Goal: Information Seeking & Learning: Check status

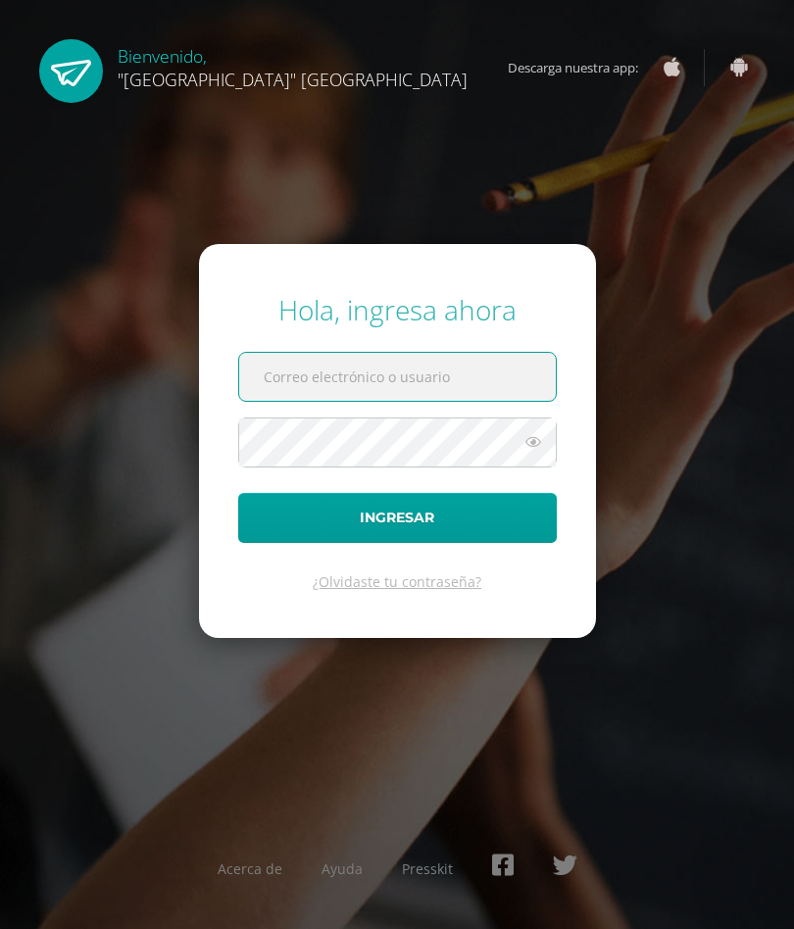
click at [274, 386] on input "text" at bounding box center [397, 377] width 317 height 48
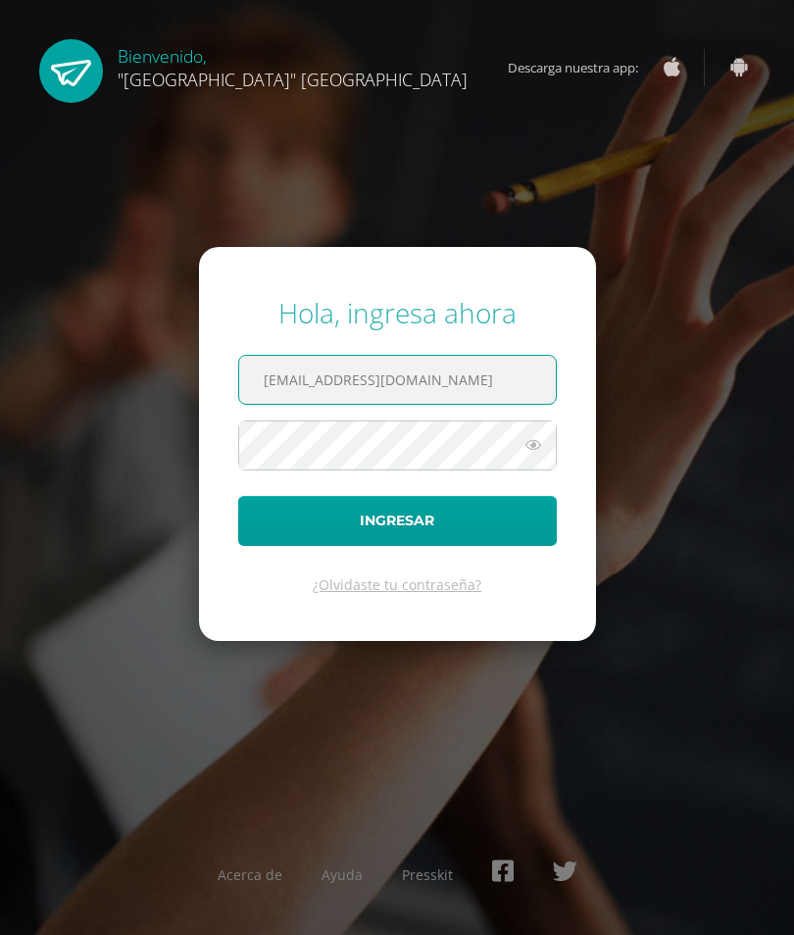
type input "25105@lasallechiquimula.edu.gt"
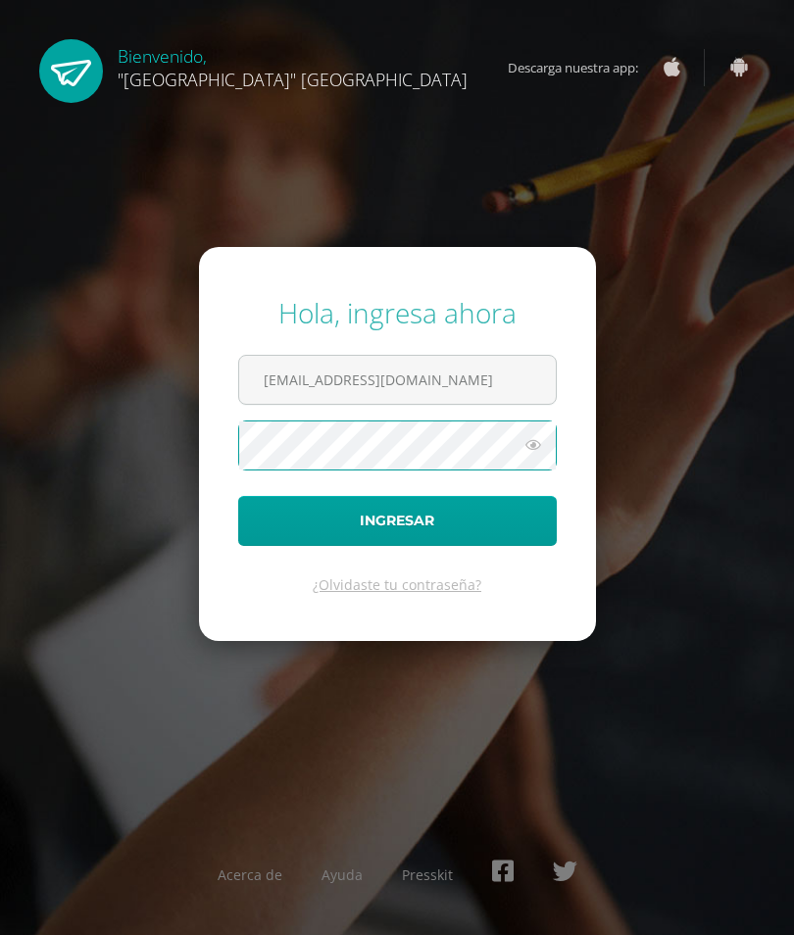
click at [520, 524] on button "Ingresar" at bounding box center [397, 521] width 319 height 50
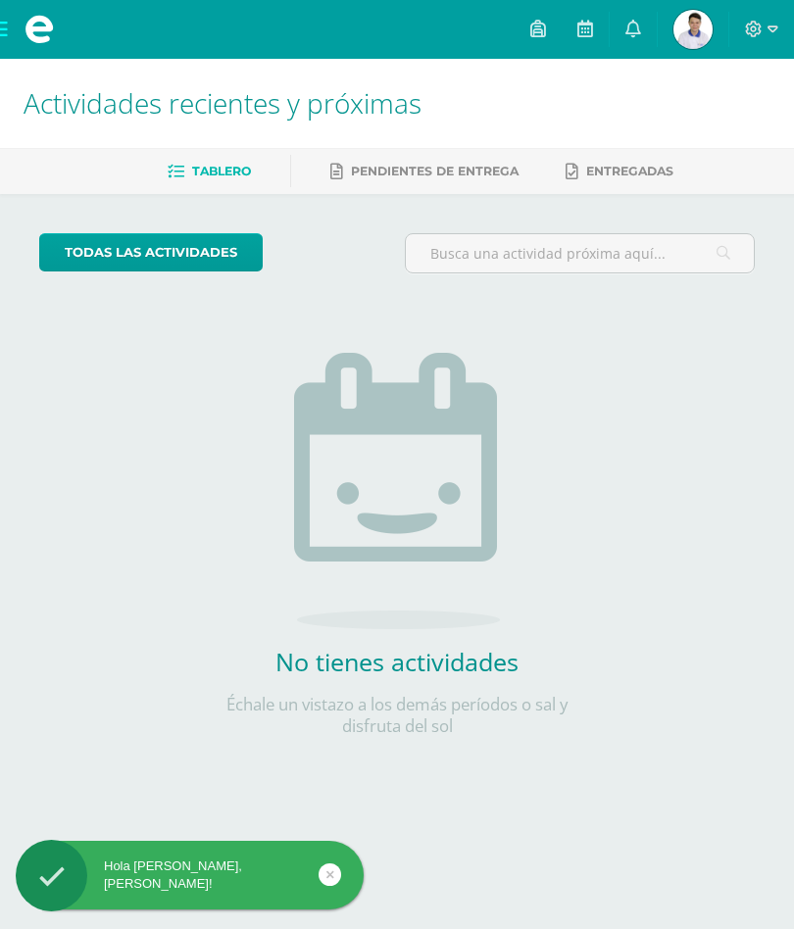
click at [678, 36] on img at bounding box center [693, 29] width 39 height 39
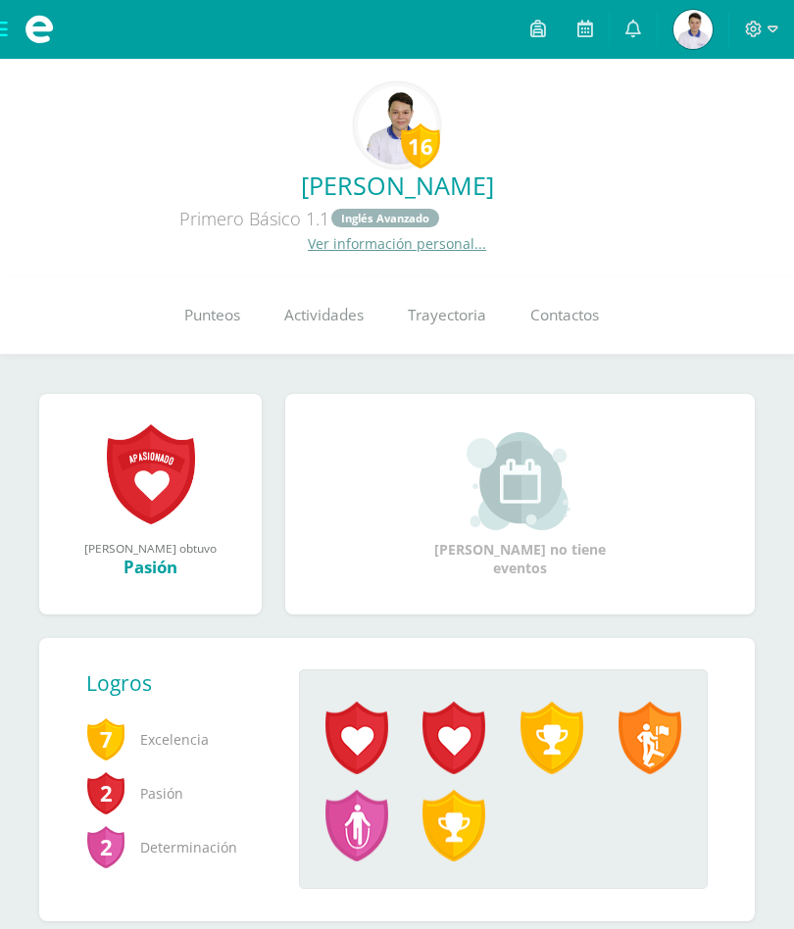
click at [191, 306] on link "Punteos" at bounding box center [212, 315] width 100 height 78
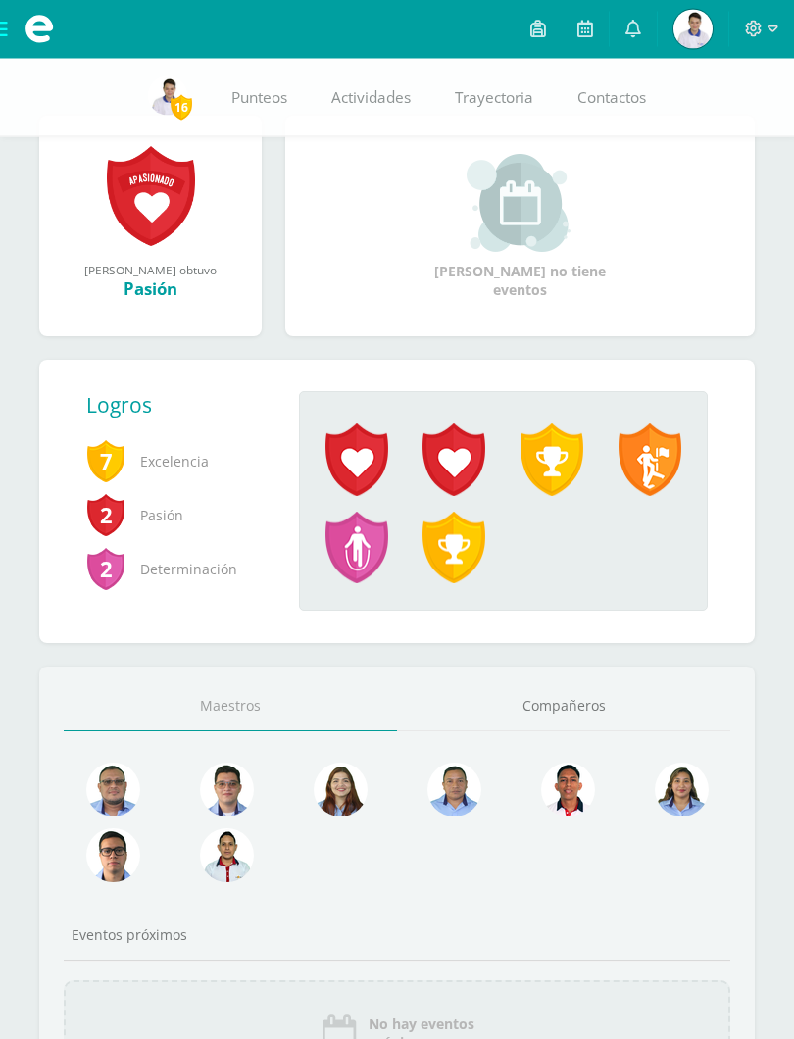
scroll to position [287, 0]
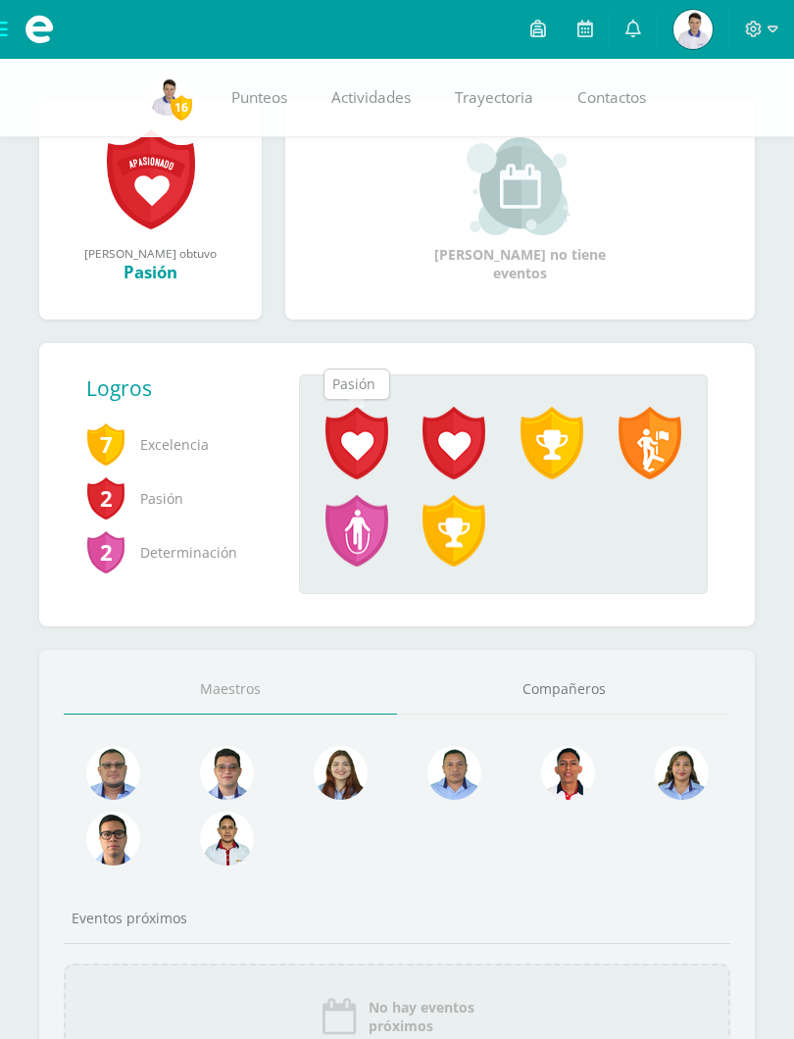
click at [374, 460] on span at bounding box center [356, 443] width 63 height 73
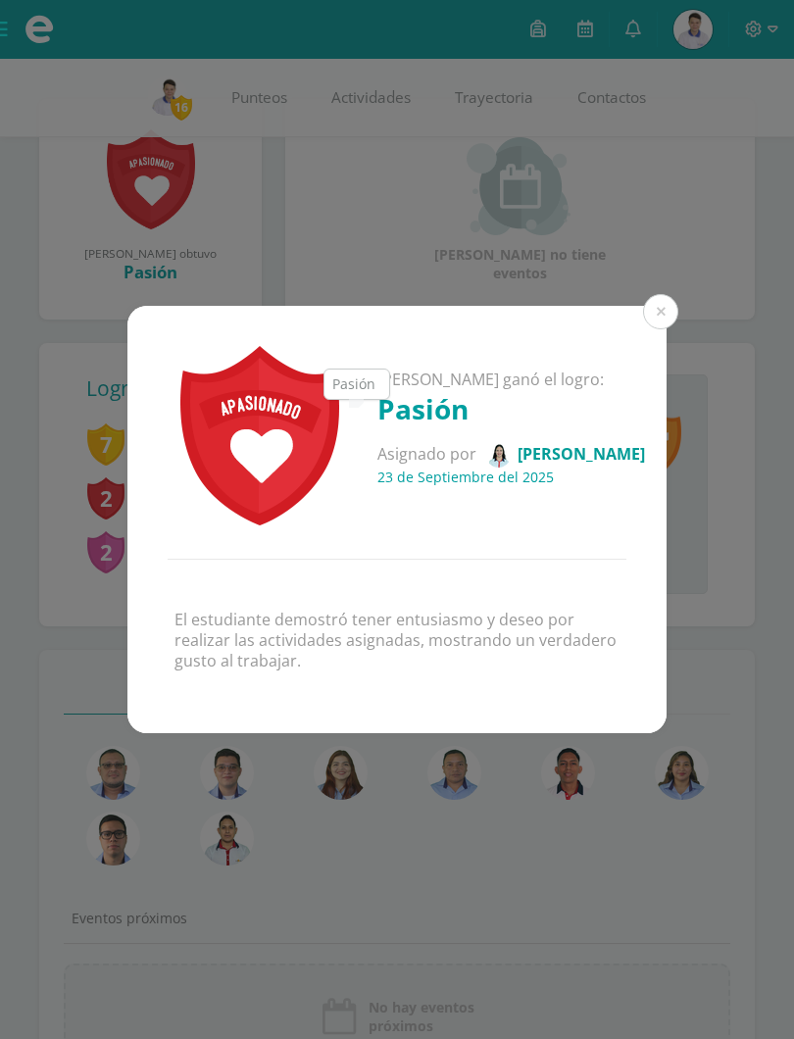
click at [659, 317] on button at bounding box center [660, 311] width 35 height 35
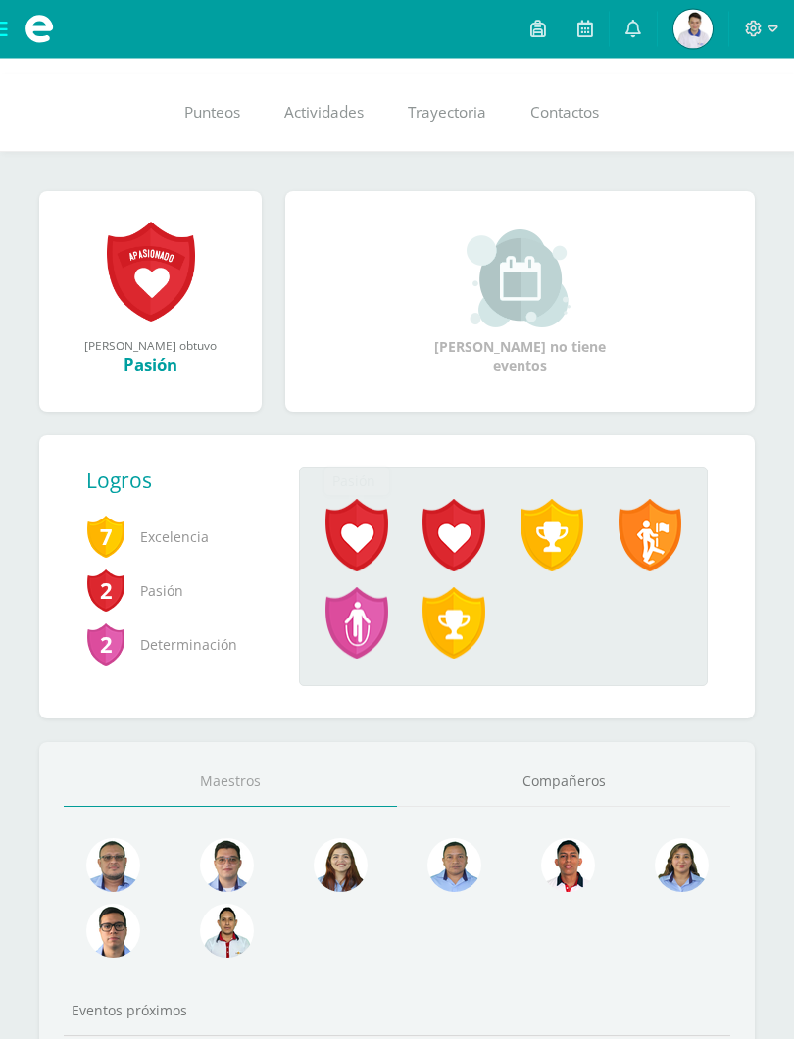
scroll to position [203, 0]
click at [355, 552] on span at bounding box center [356, 535] width 63 height 73
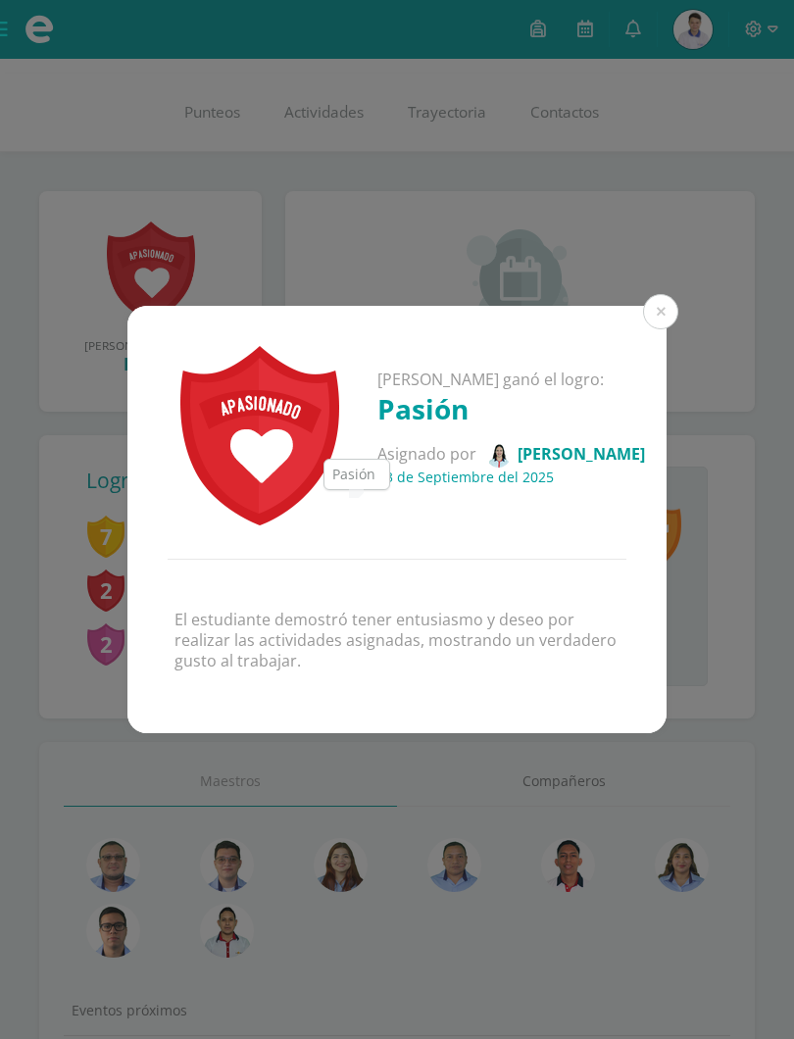
click at [652, 312] on button at bounding box center [660, 311] width 35 height 35
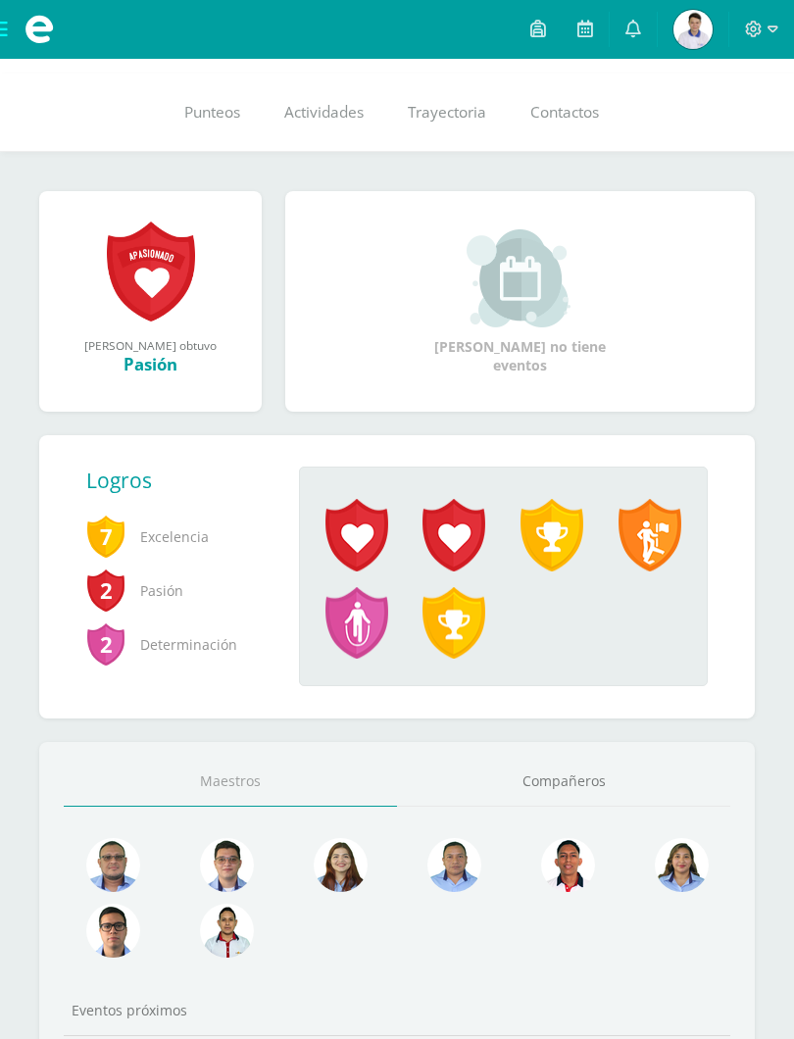
click at [107, 557] on span "7" at bounding box center [105, 536] width 39 height 45
click at [354, 611] on span at bounding box center [356, 623] width 63 height 73
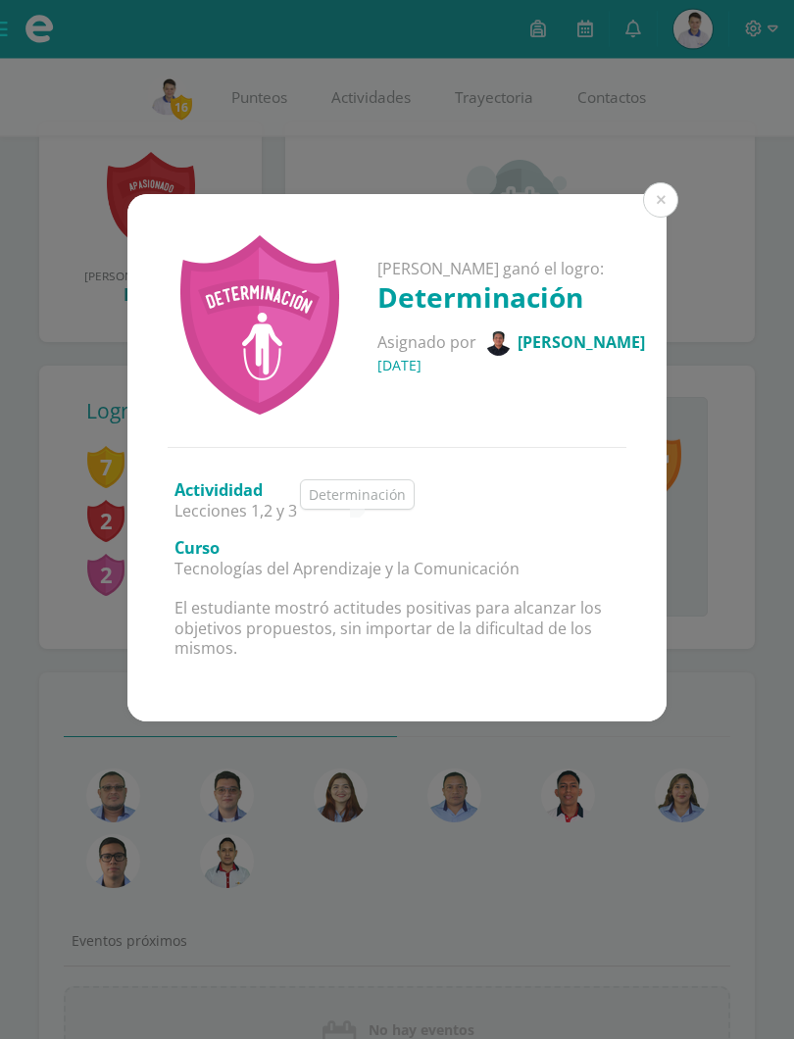
scroll to position [265, 0]
click at [638, 210] on div "Pablo José ganó el logro: Determinación Asignado por Manuel Agustín 25 de Julio…" at bounding box center [396, 320] width 539 height 253
click at [665, 194] on button at bounding box center [660, 199] width 35 height 35
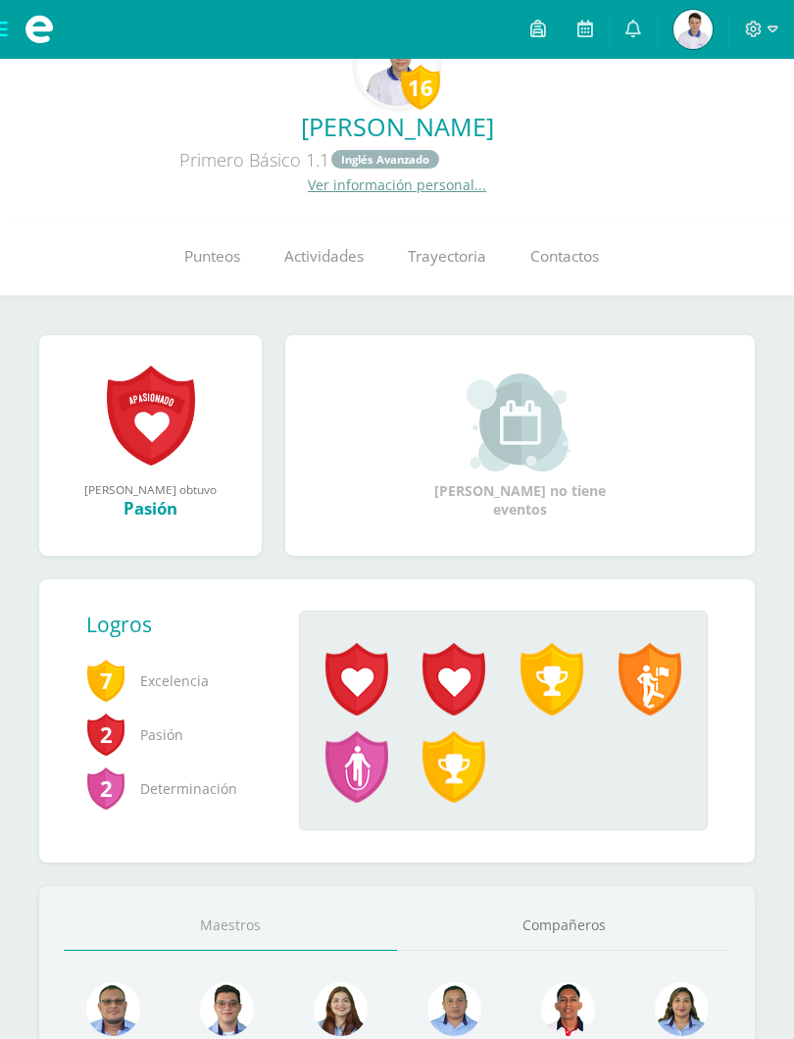
scroll to position [0, 0]
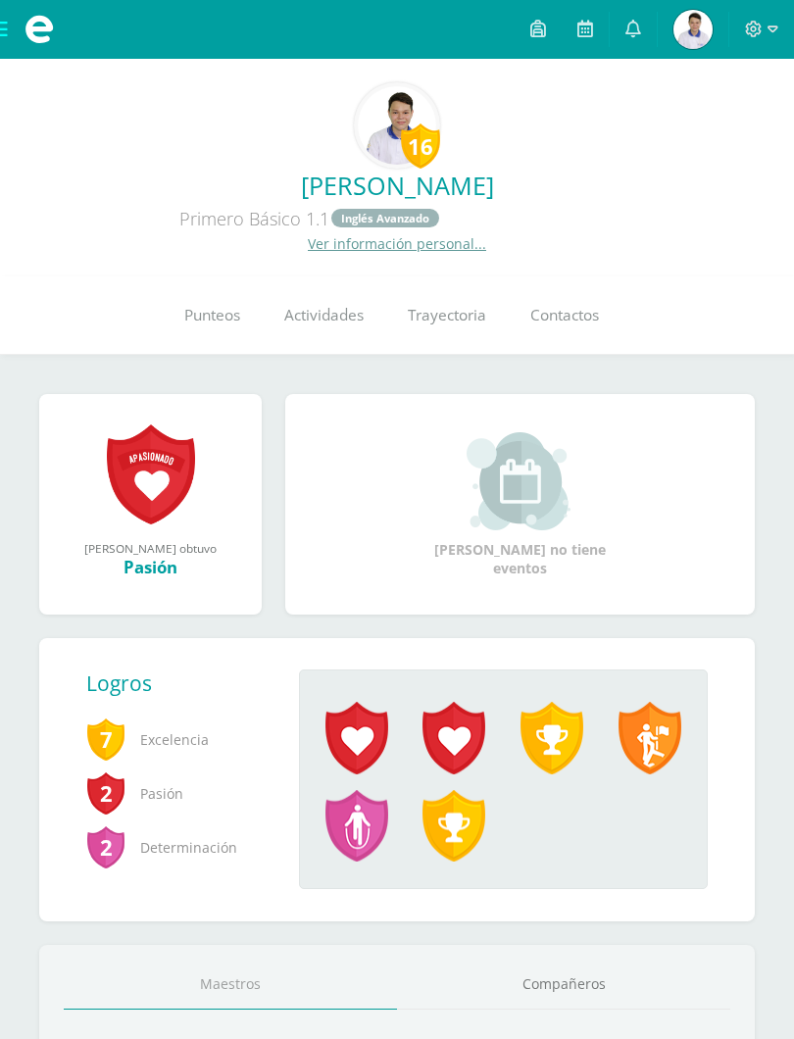
click at [450, 324] on span "Trayectoria" at bounding box center [447, 316] width 78 height 21
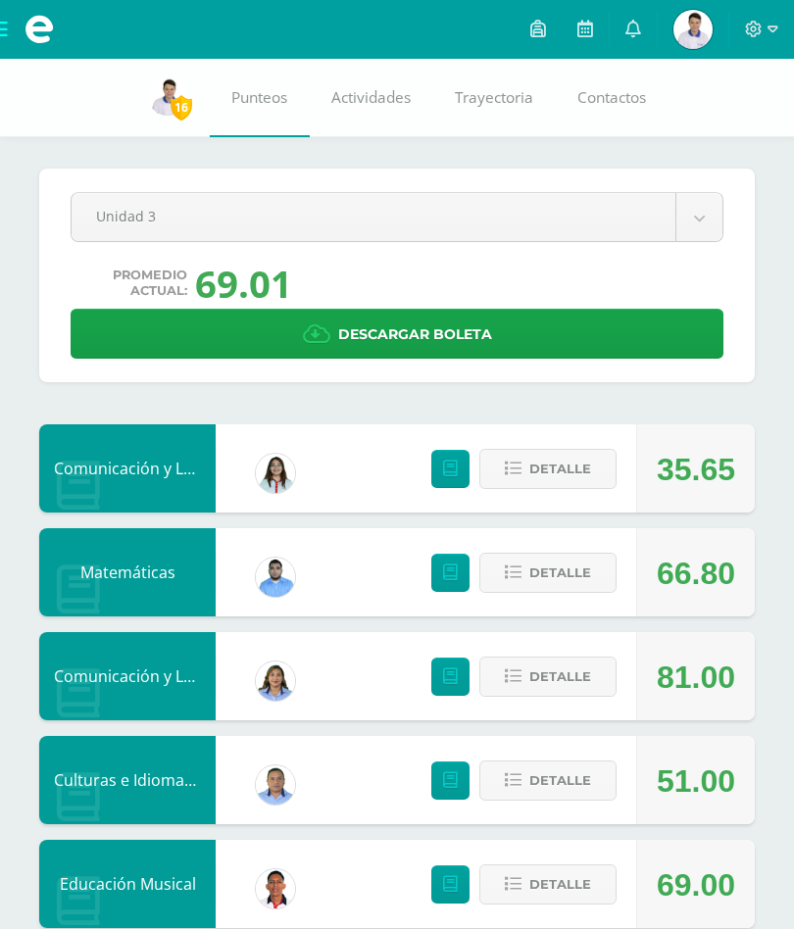
click at [607, 579] on button "Detalle" at bounding box center [547, 573] width 137 height 40
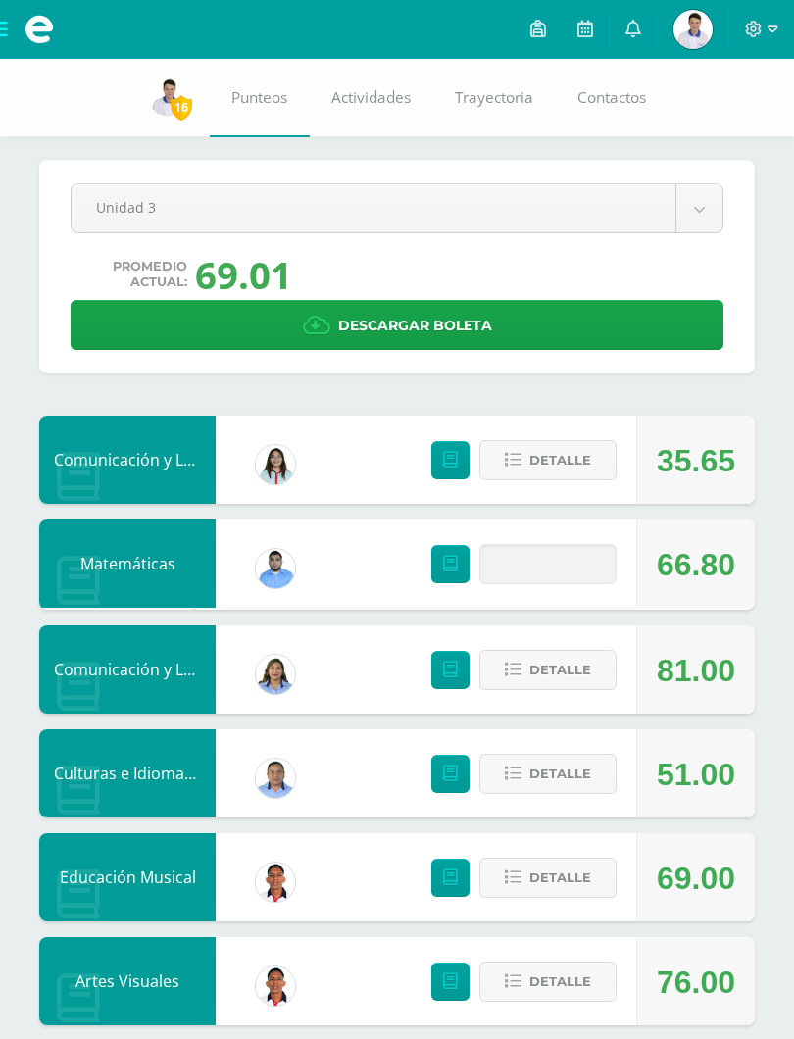
scroll to position [8, 0]
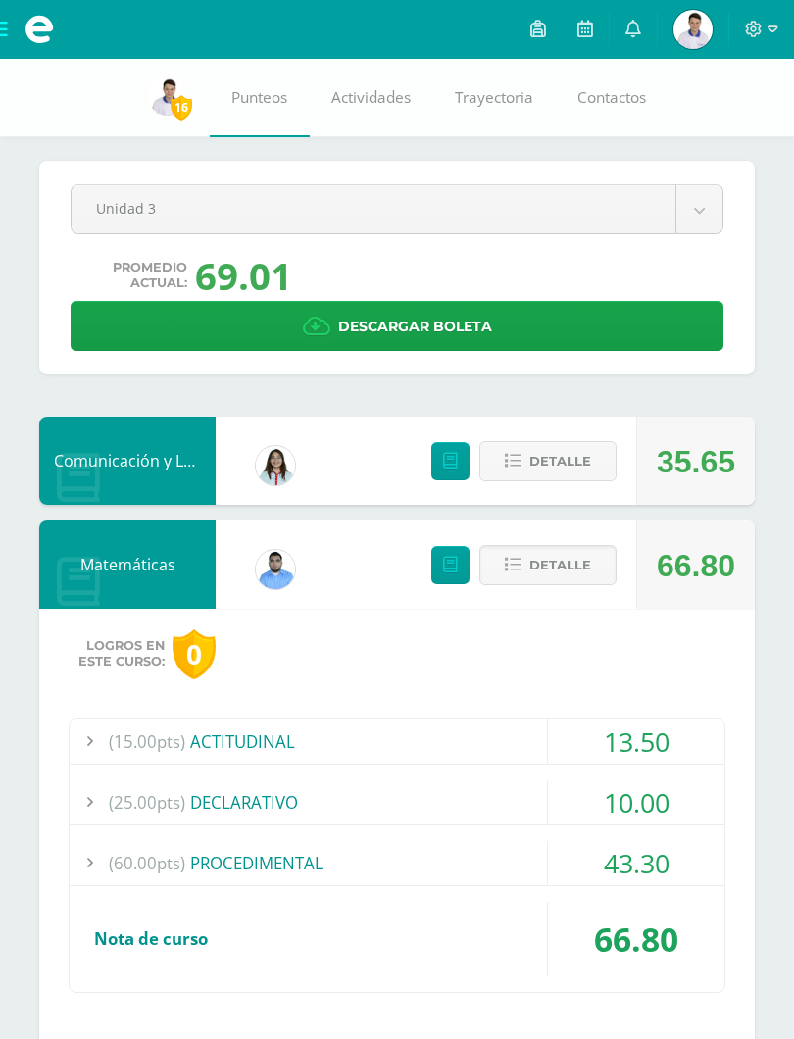
click at [585, 583] on span "Detalle" at bounding box center [560, 565] width 62 height 36
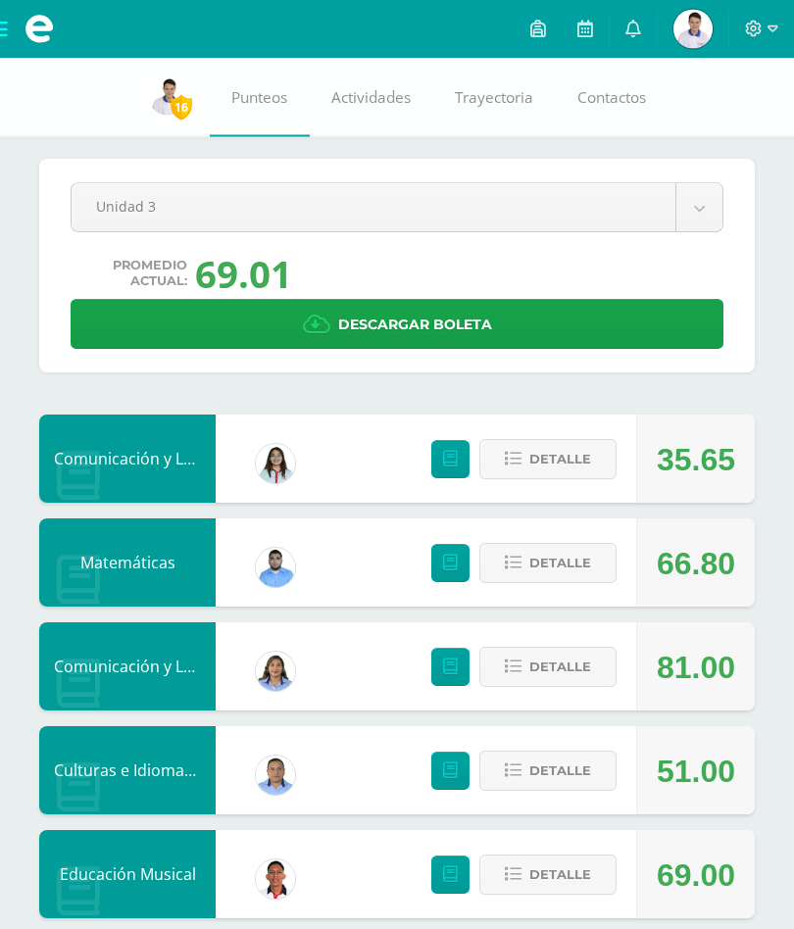
scroll to position [0, 0]
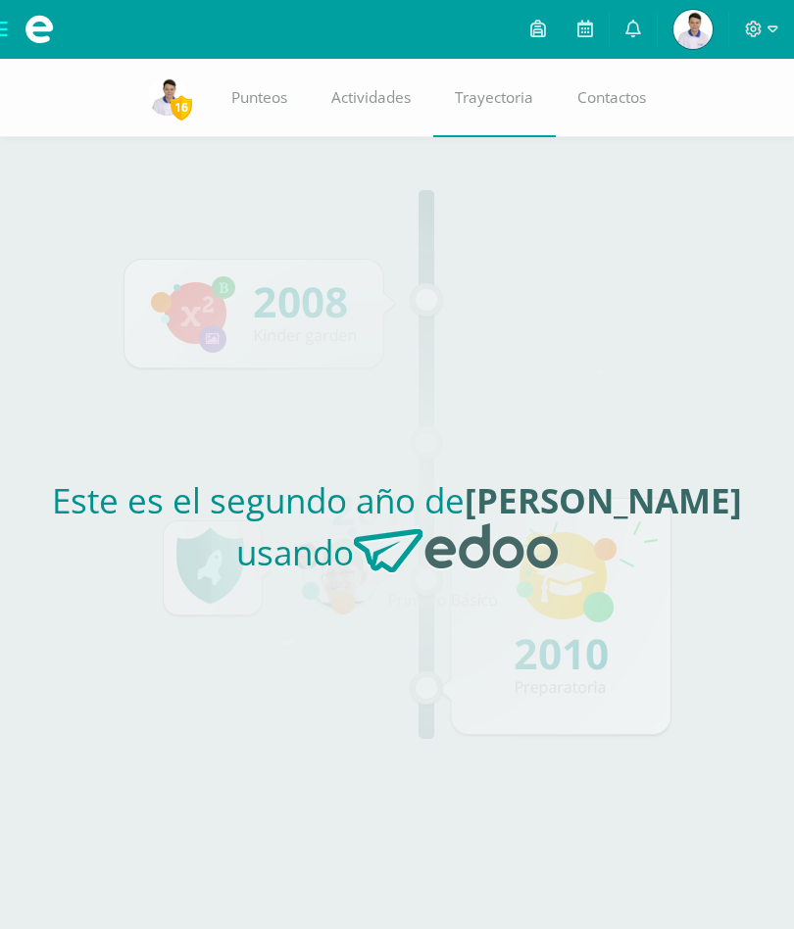
click at [257, 113] on link "Punteos" at bounding box center [260, 98] width 100 height 78
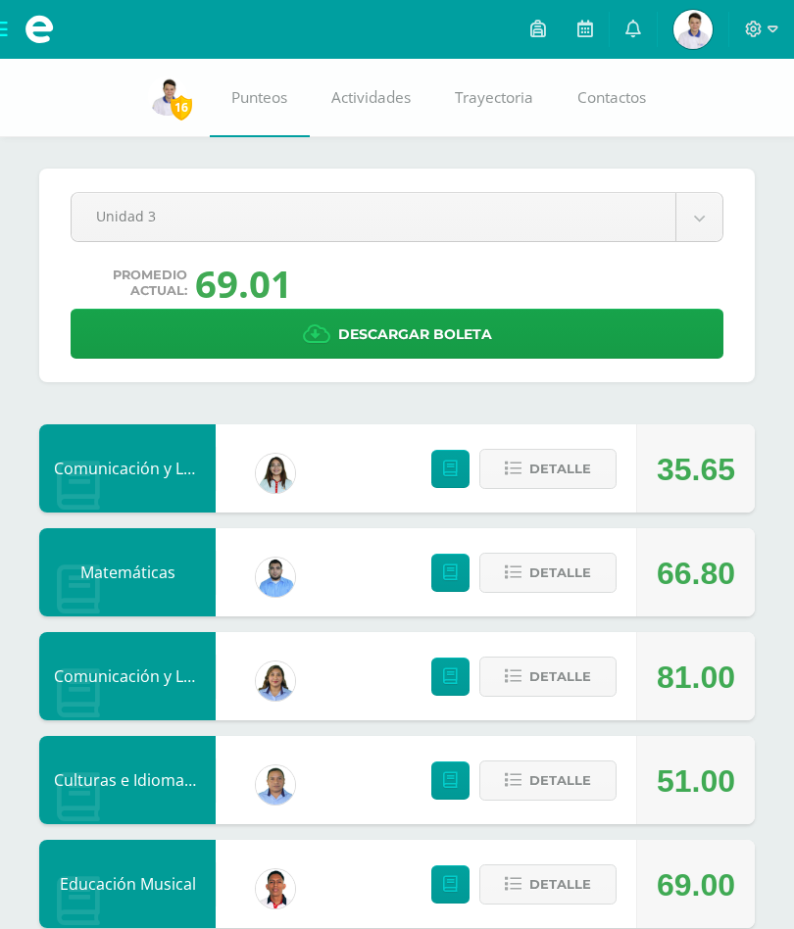
click at [247, 332] on link "Descargar boleta" at bounding box center [397, 334] width 653 height 50
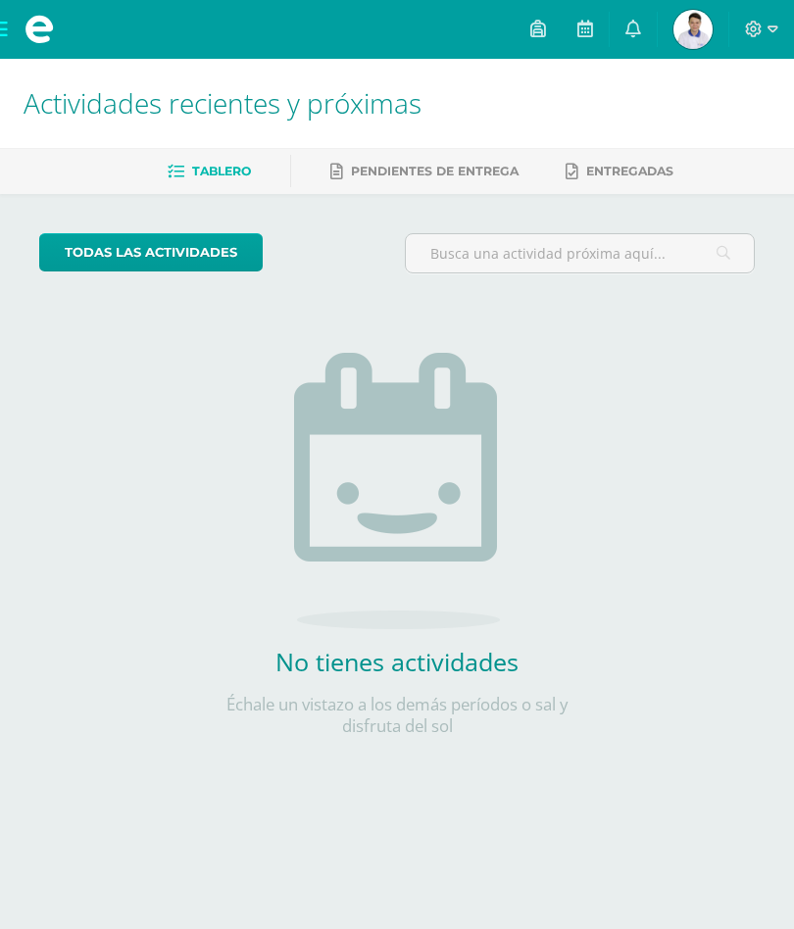
click at [693, 31] on img at bounding box center [693, 29] width 39 height 39
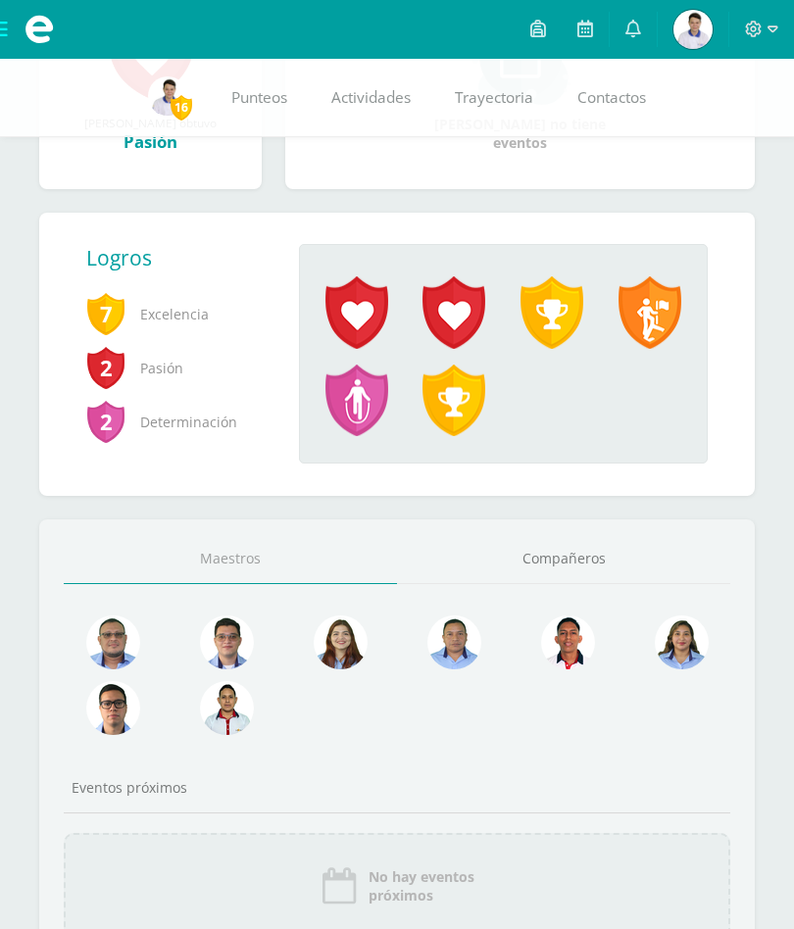
scroll to position [531, 0]
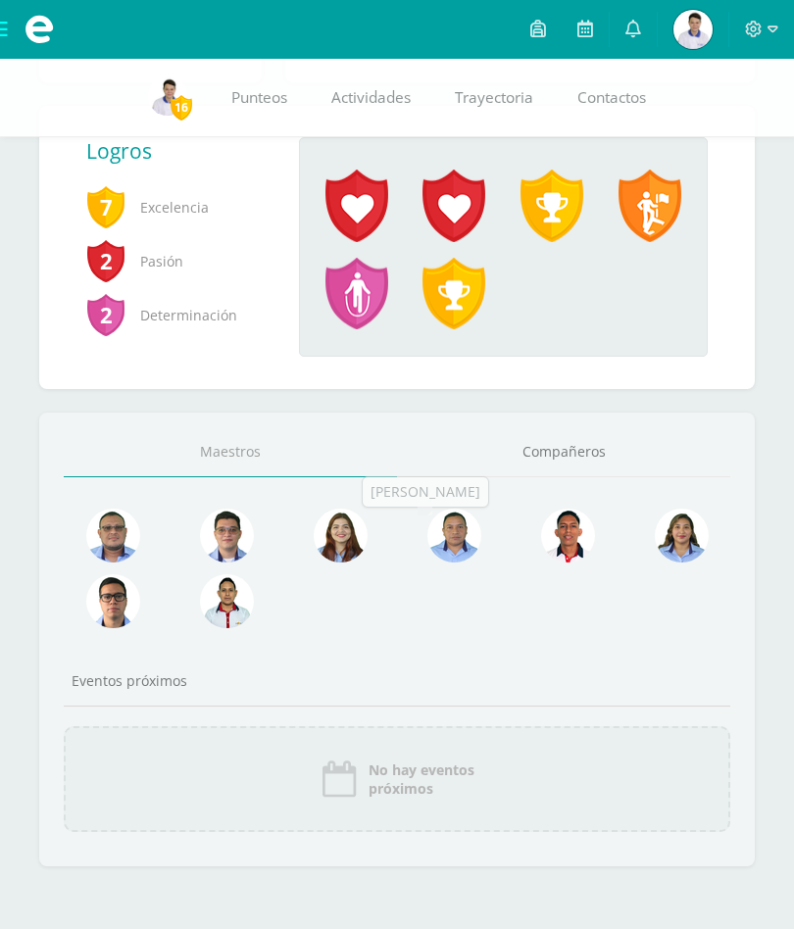
click at [468, 533] on img at bounding box center [454, 536] width 54 height 54
click at [598, 452] on link "Compañeros" at bounding box center [563, 452] width 333 height 50
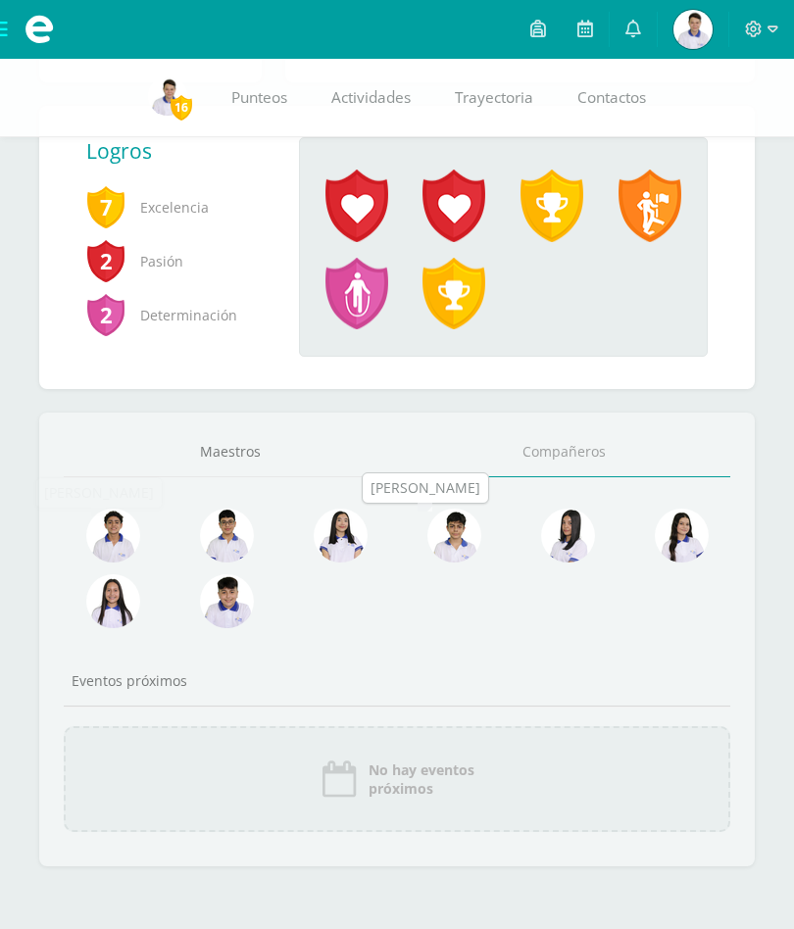
click at [115, 524] on img at bounding box center [113, 536] width 54 height 54
click at [96, 529] on img at bounding box center [113, 536] width 54 height 54
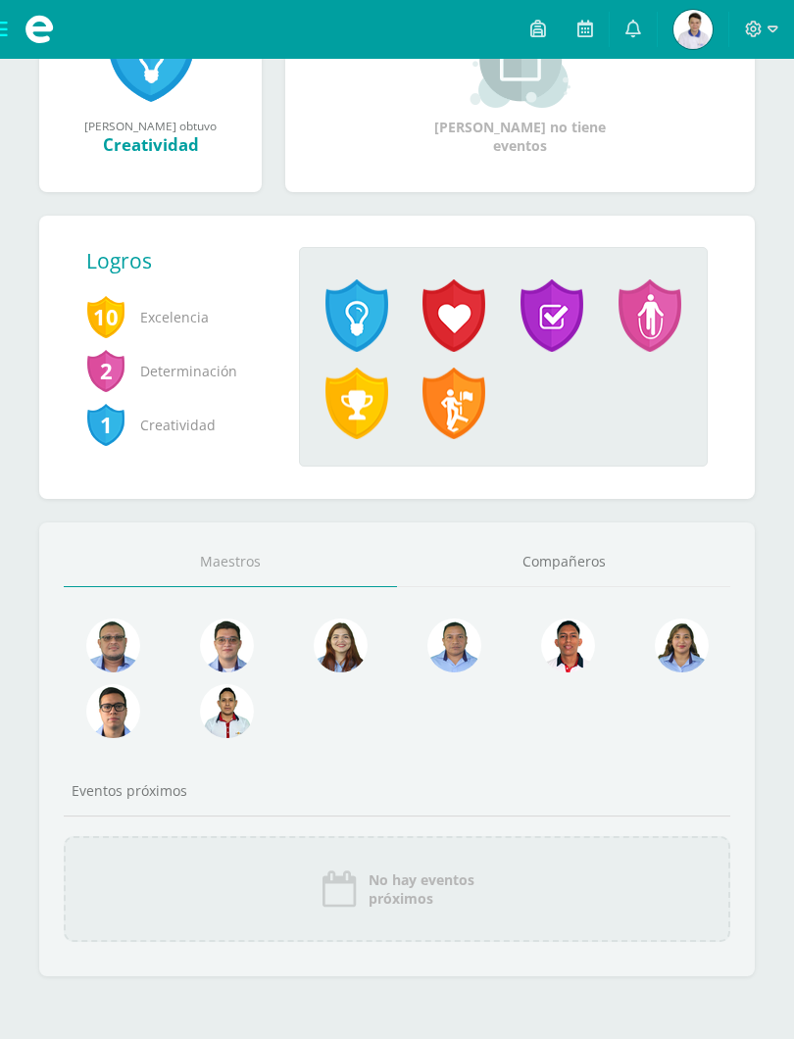
scroll to position [325, 0]
click at [582, 571] on link "Compañeros" at bounding box center [563, 563] width 333 height 50
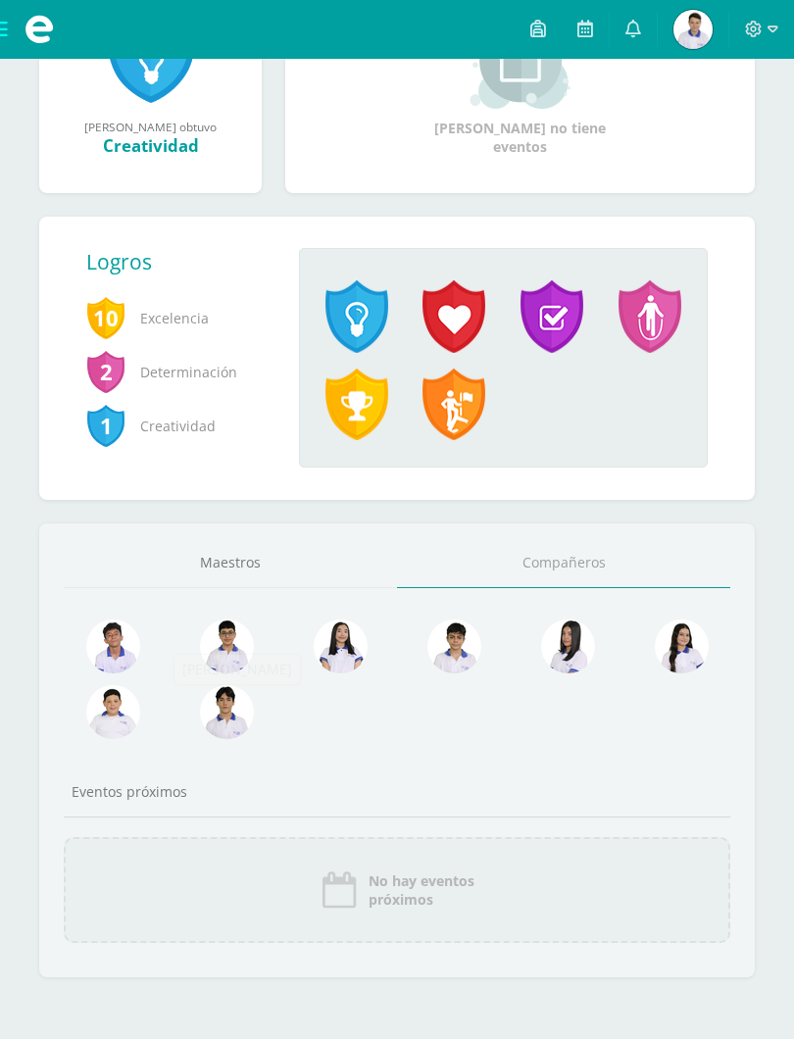
click at [240, 716] on img at bounding box center [227, 712] width 54 height 54
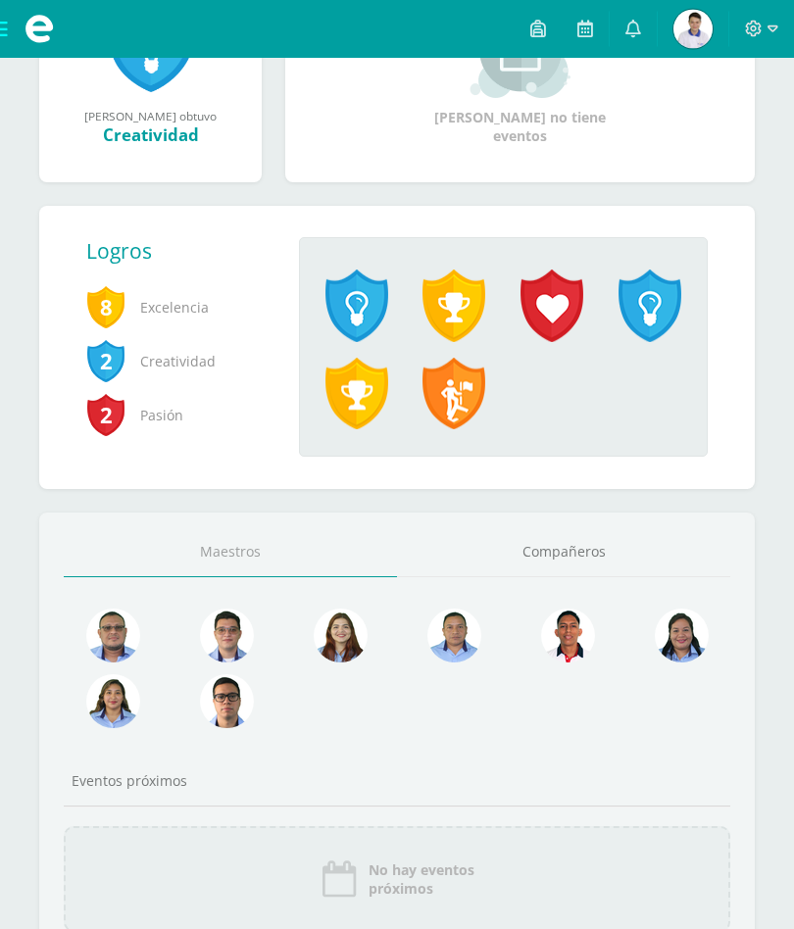
scroll to position [304, 0]
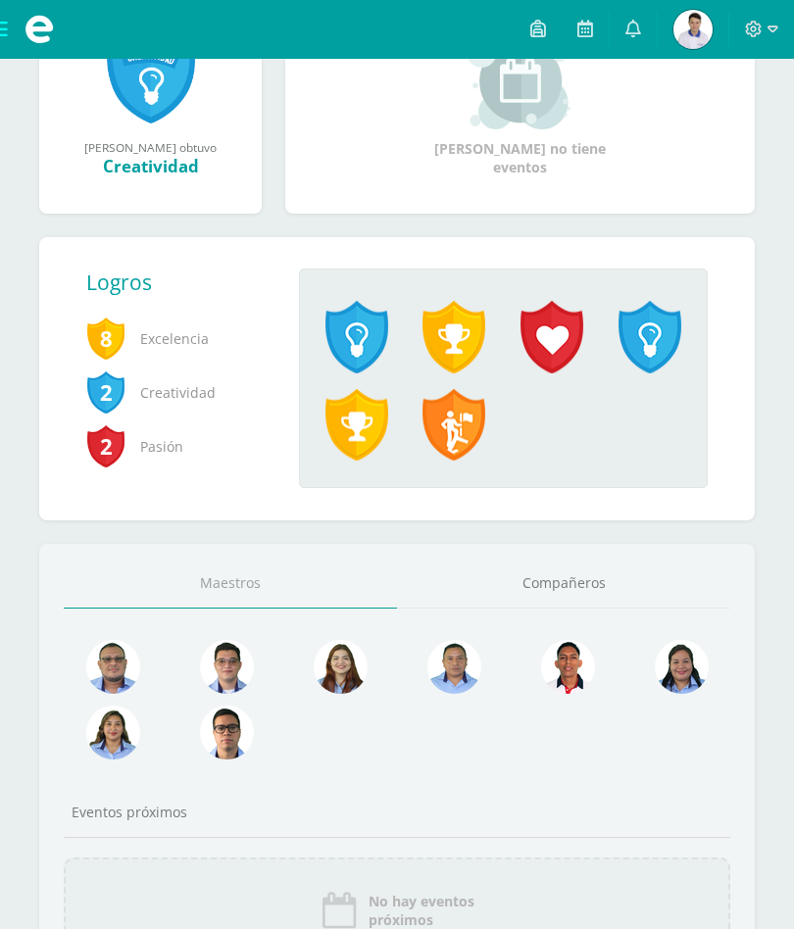
click at [555, 609] on link "Compañeros" at bounding box center [563, 584] width 333 height 50
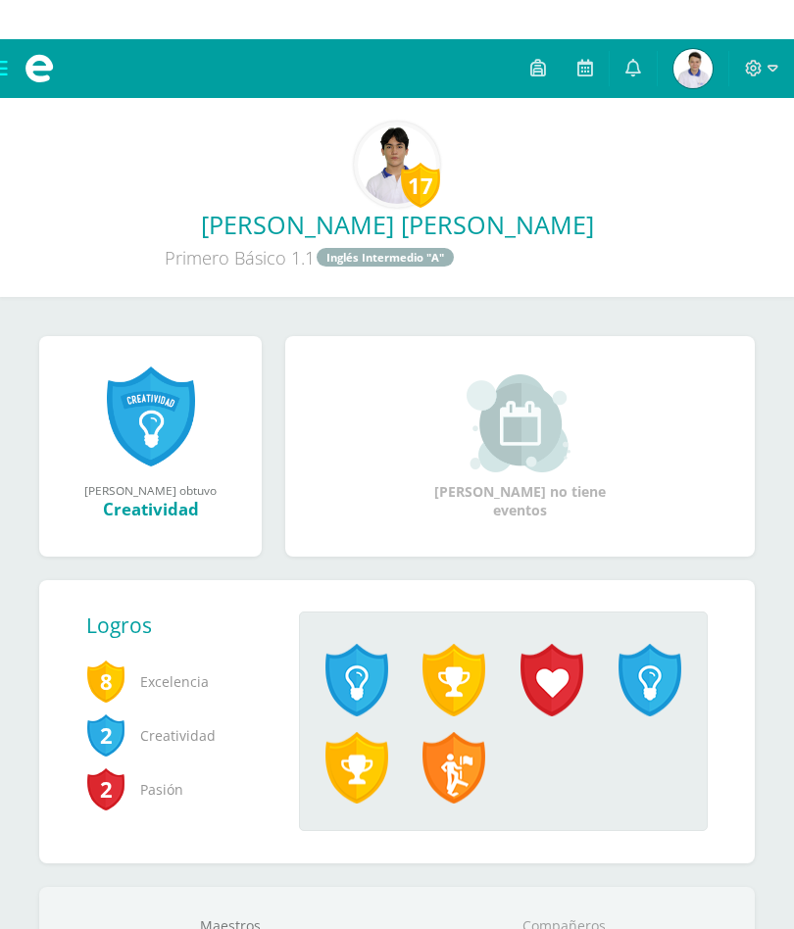
scroll to position [441, 0]
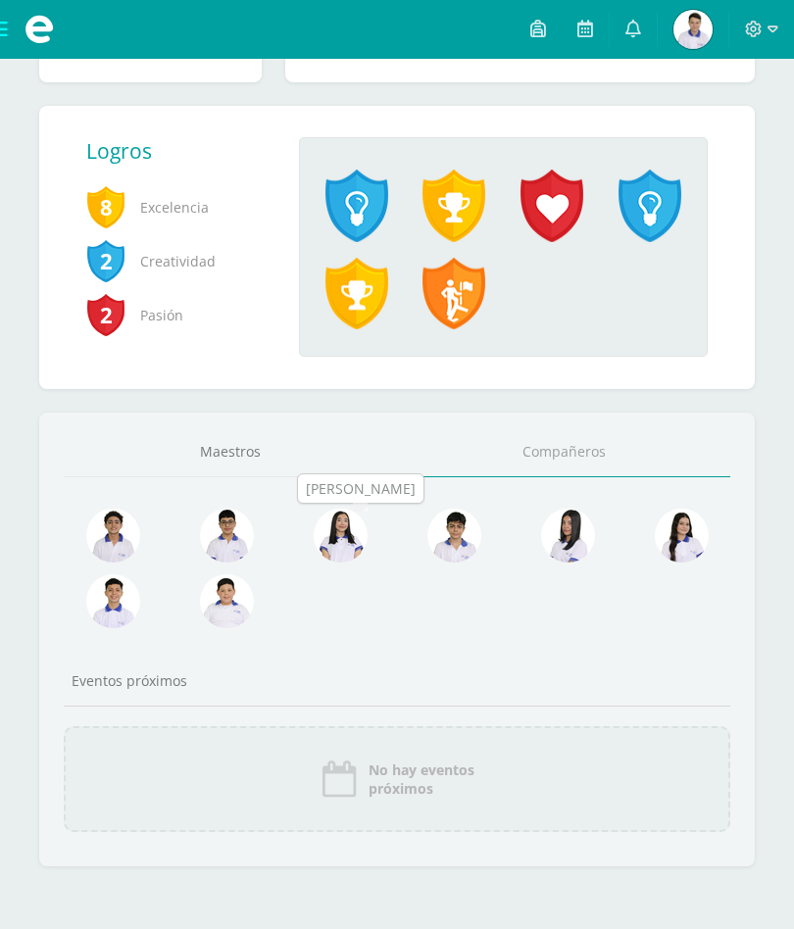
click at [363, 542] on img at bounding box center [341, 536] width 54 height 54
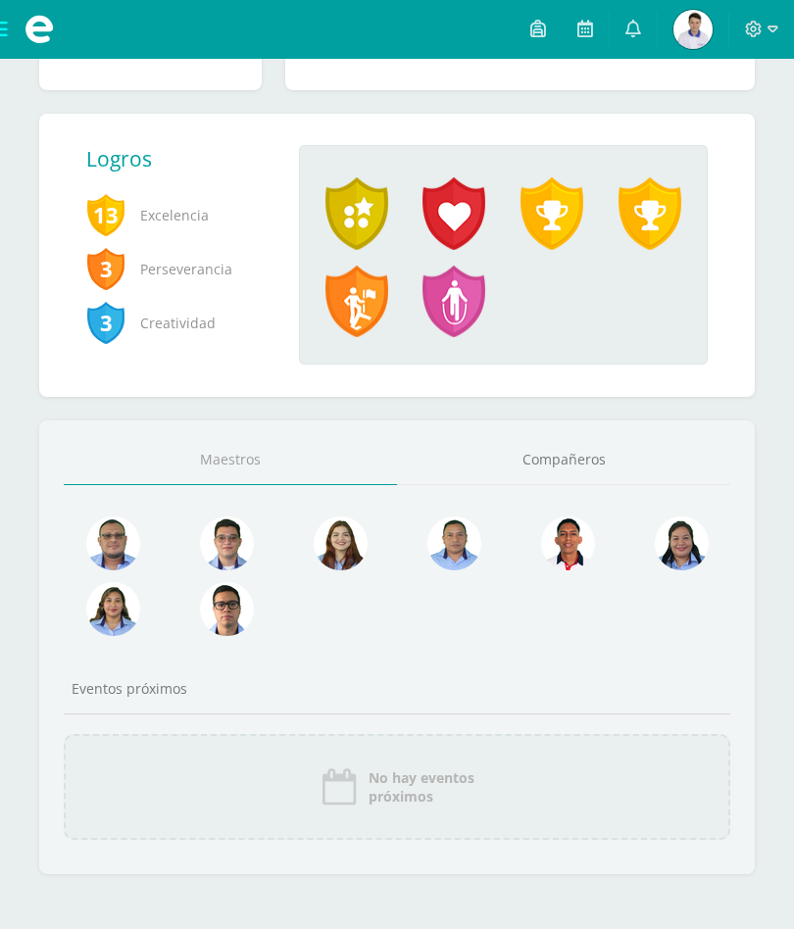
scroll to position [441, 0]
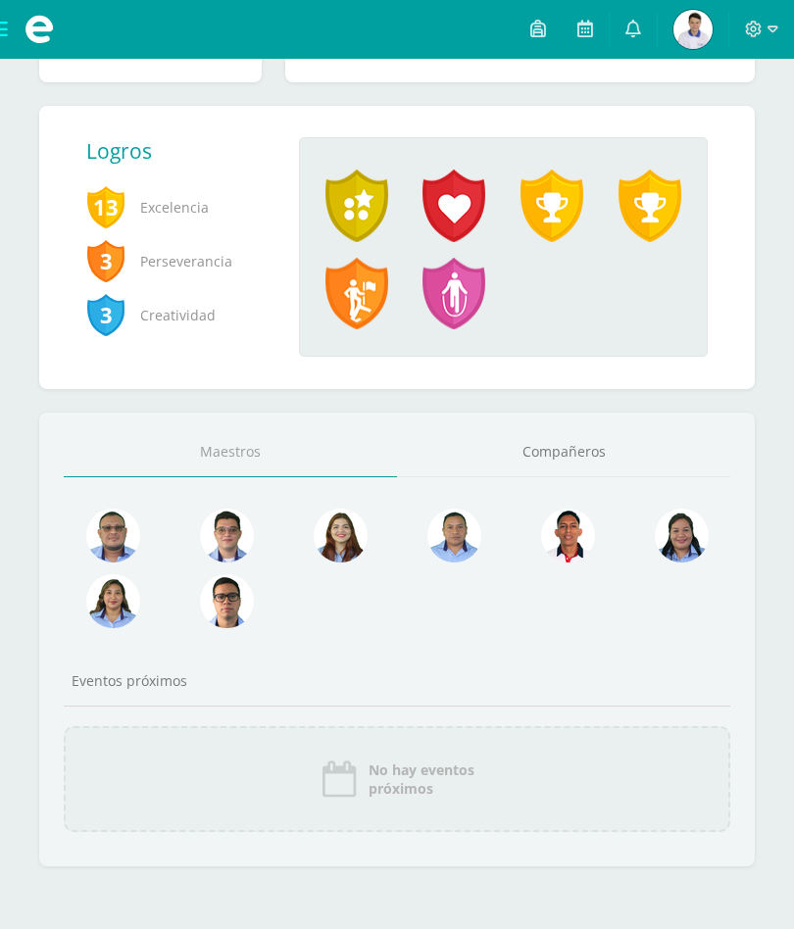
click at [573, 442] on link "Compañeros" at bounding box center [563, 452] width 333 height 50
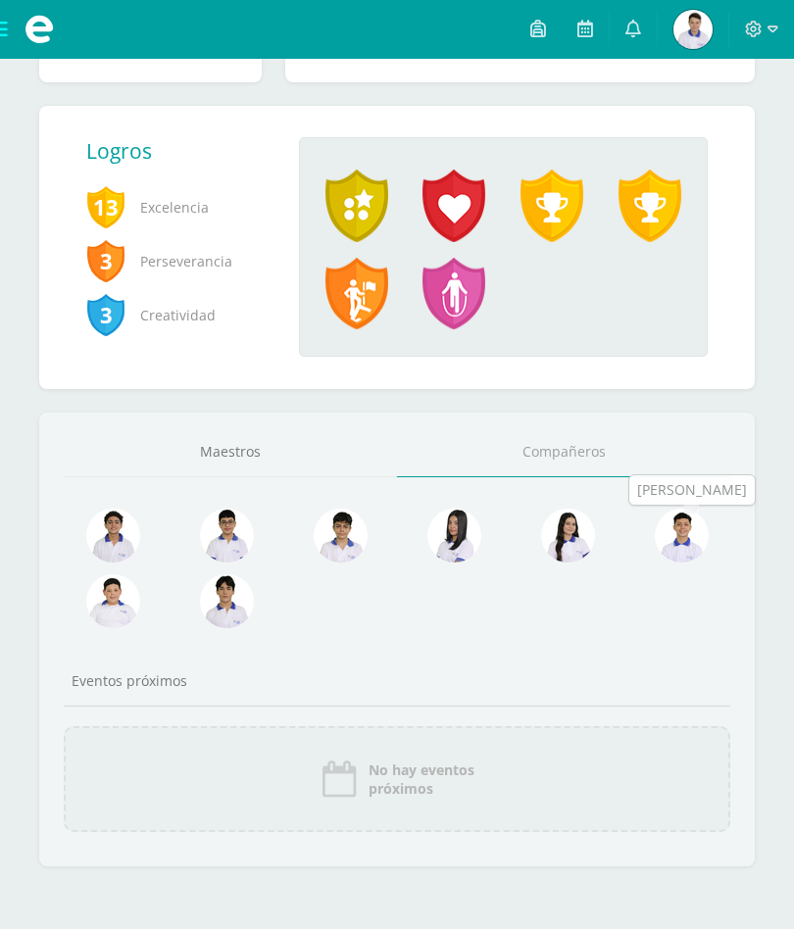
click at [670, 530] on img at bounding box center [682, 536] width 54 height 54
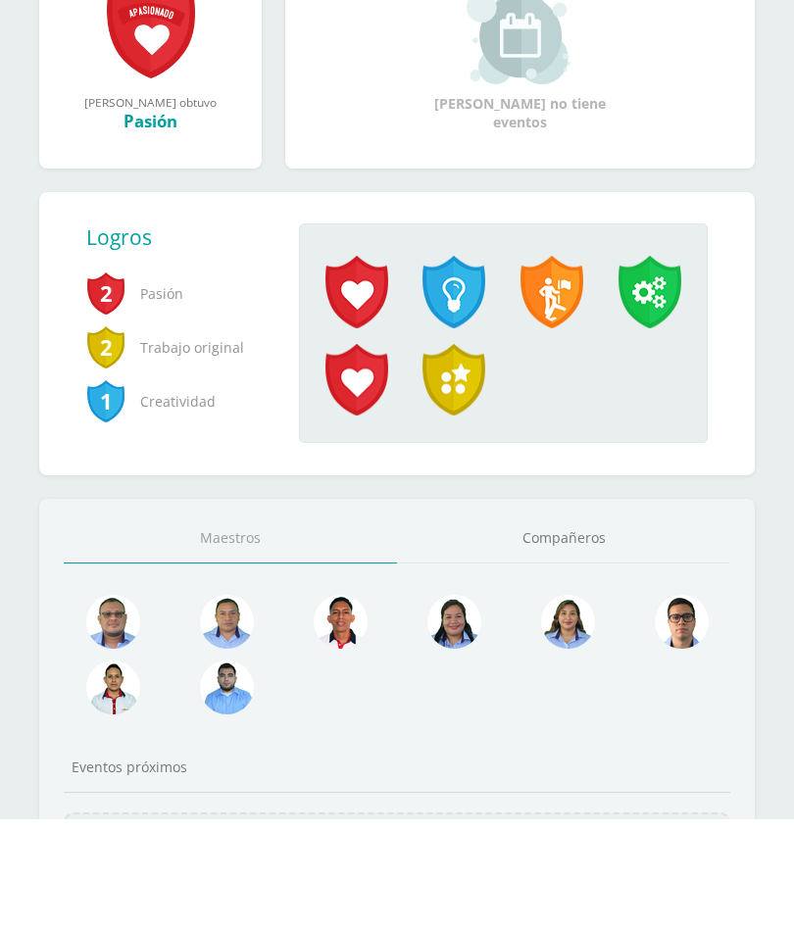
scroll to position [400, 0]
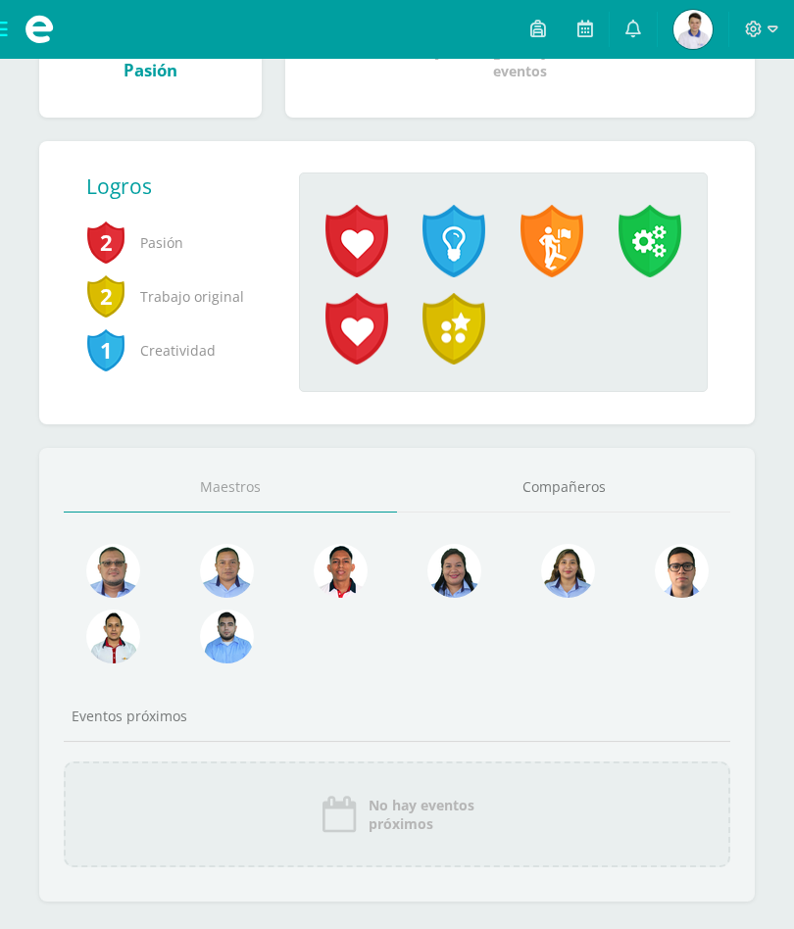
click at [572, 488] on link "Compañeros" at bounding box center [563, 488] width 333 height 50
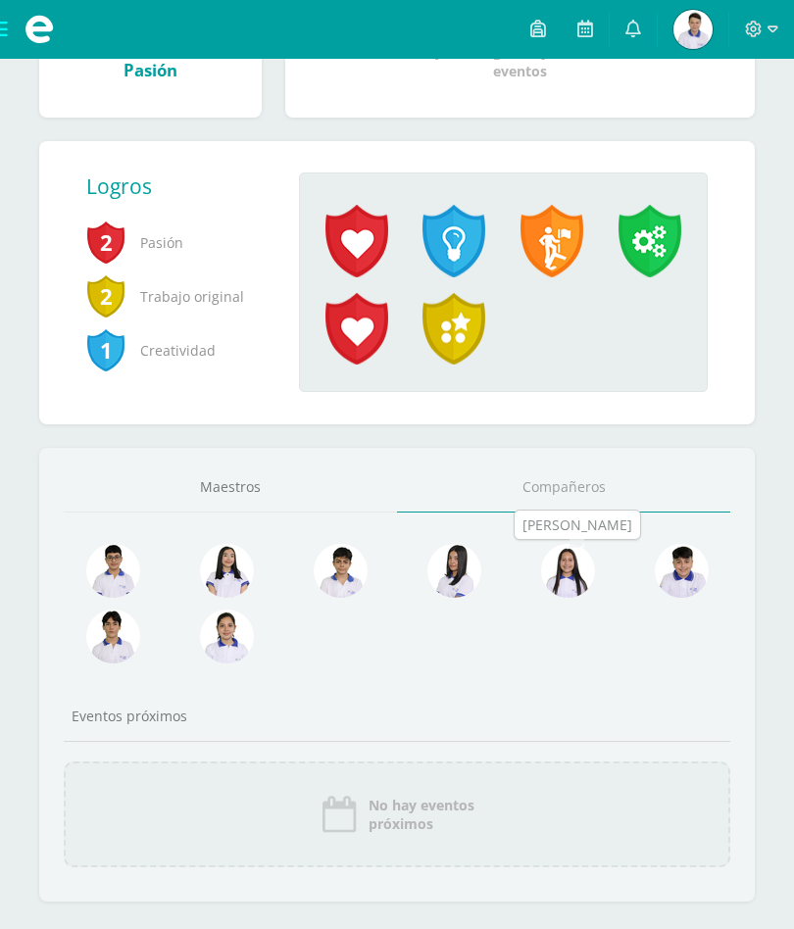
click at [575, 580] on img at bounding box center [568, 571] width 54 height 54
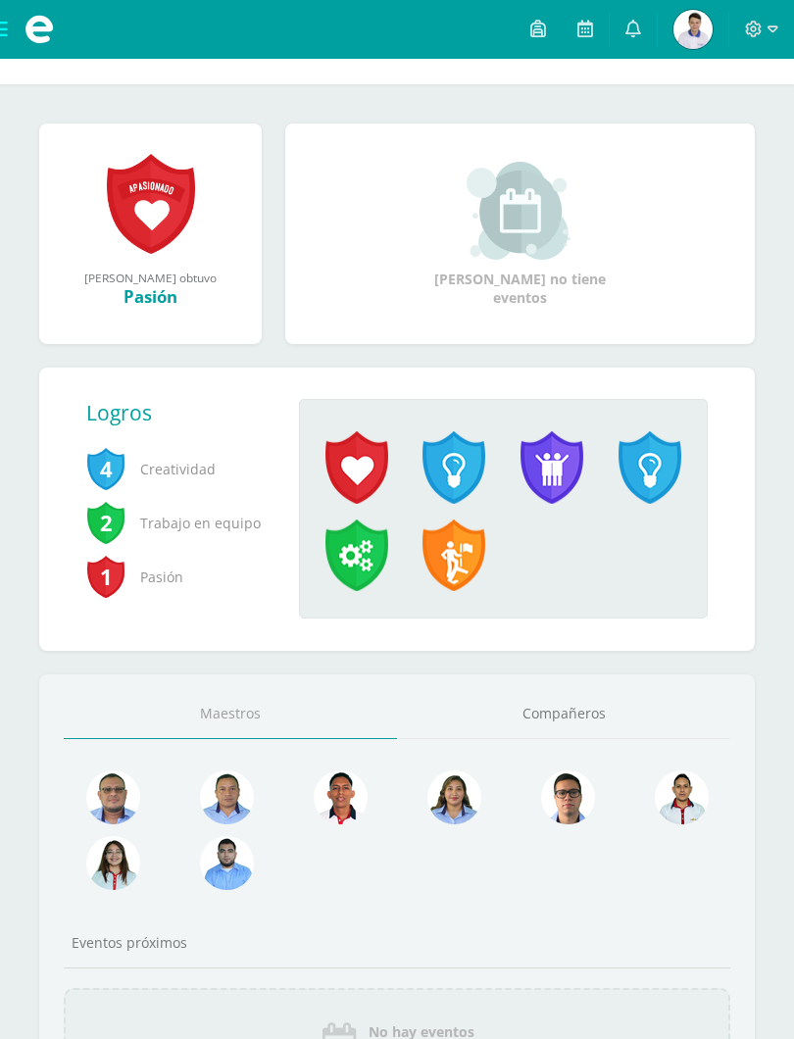
scroll to position [169, 0]
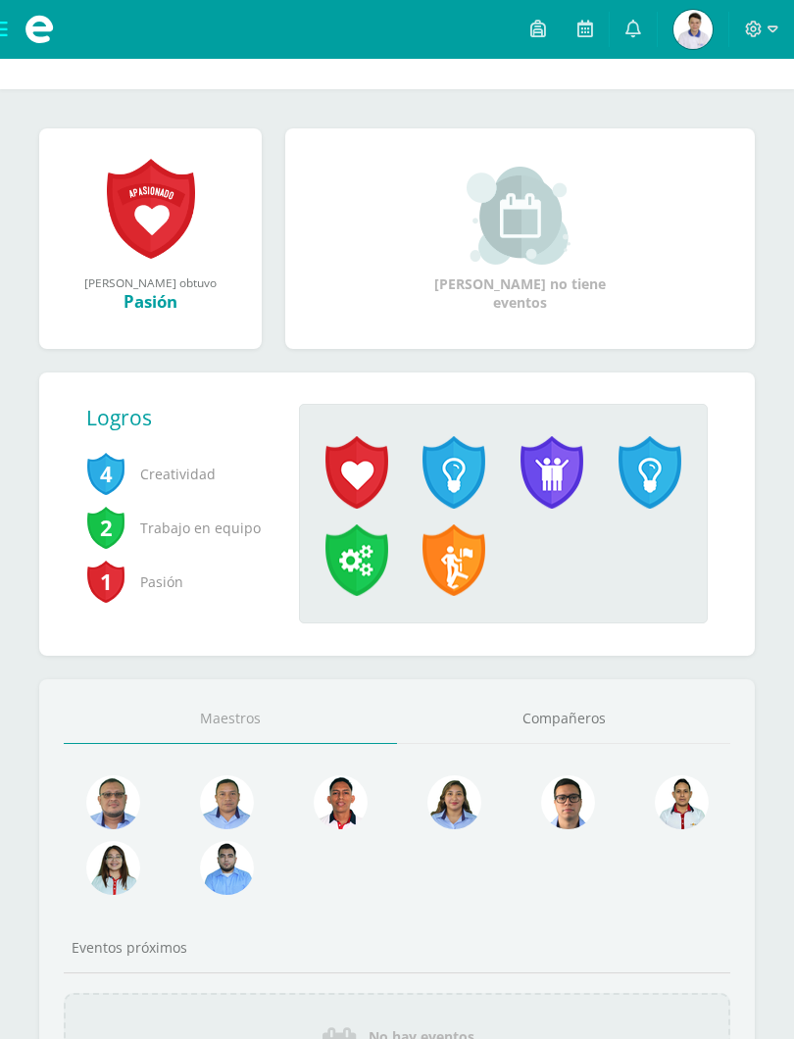
click at [507, 721] on link "Compañeros" at bounding box center [563, 719] width 333 height 50
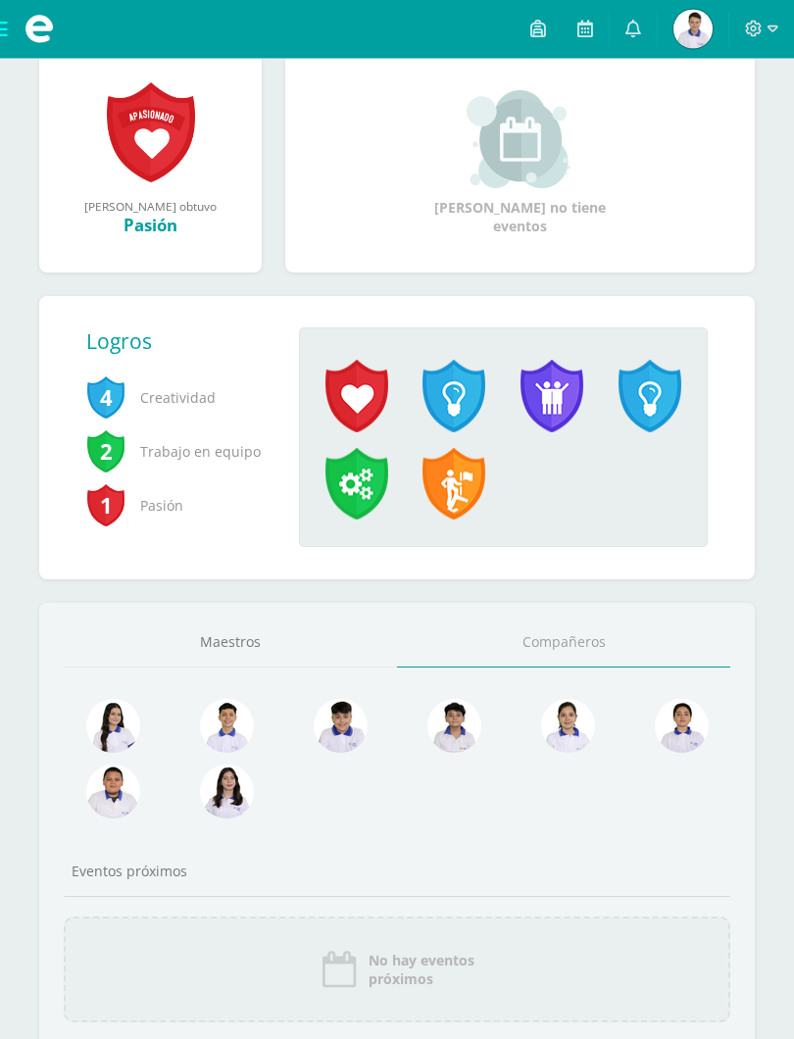
scroll to position [244, 0]
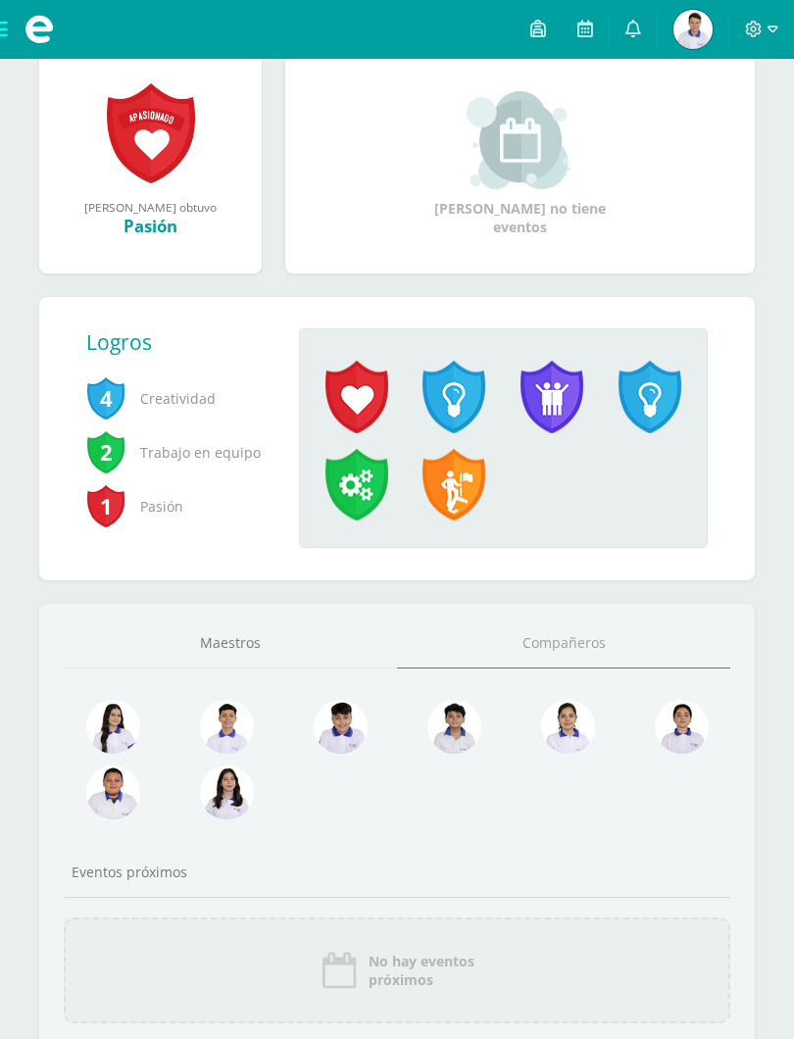
click at [453, 719] on img at bounding box center [454, 727] width 54 height 54
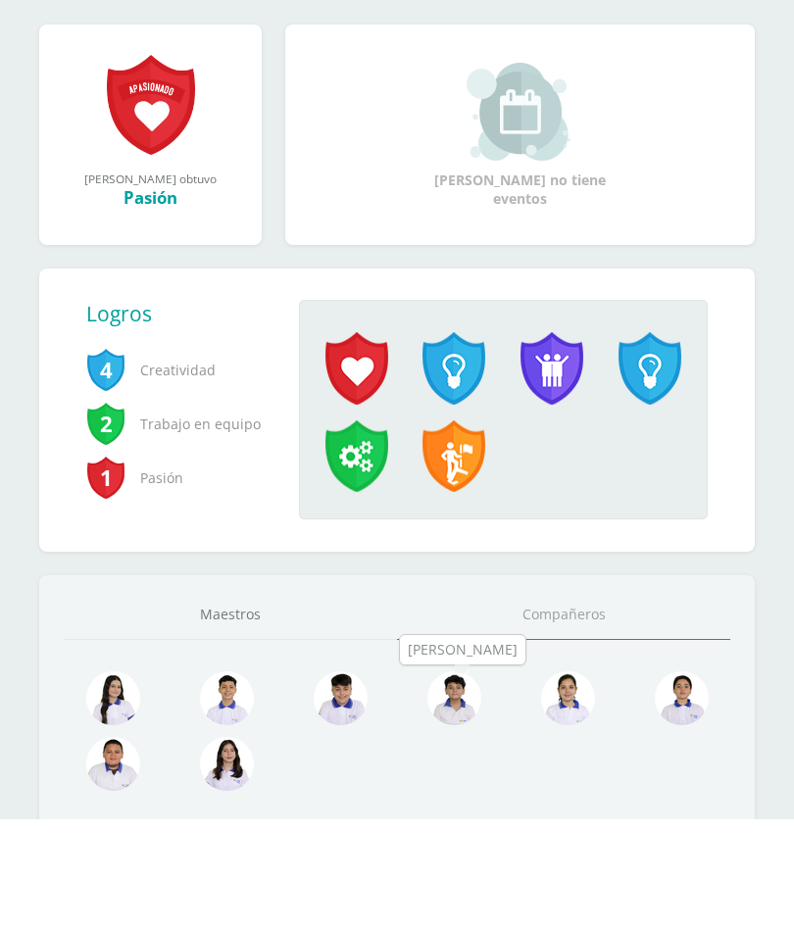
scroll to position [441, 0]
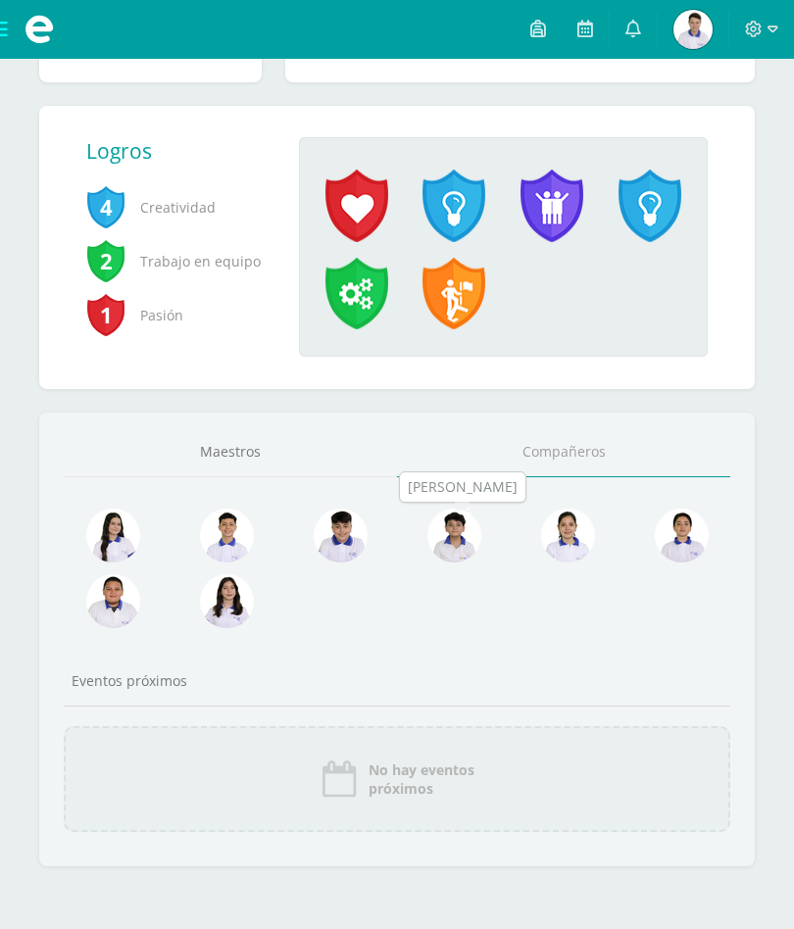
click at [126, 584] on img at bounding box center [113, 602] width 54 height 54
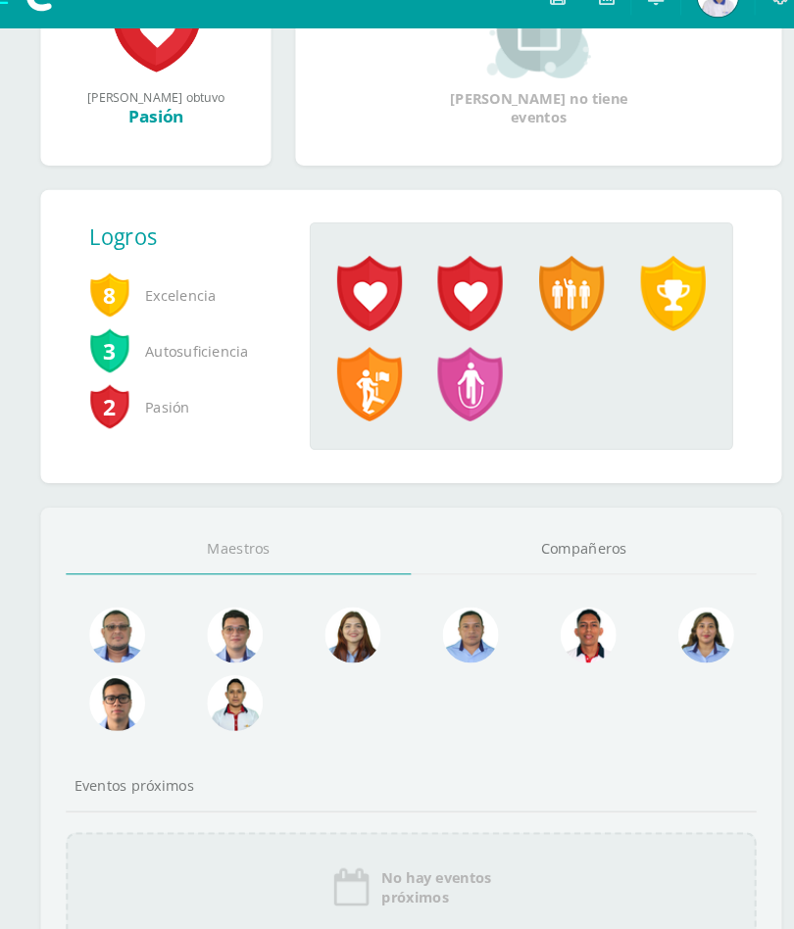
scroll to position [441, 0]
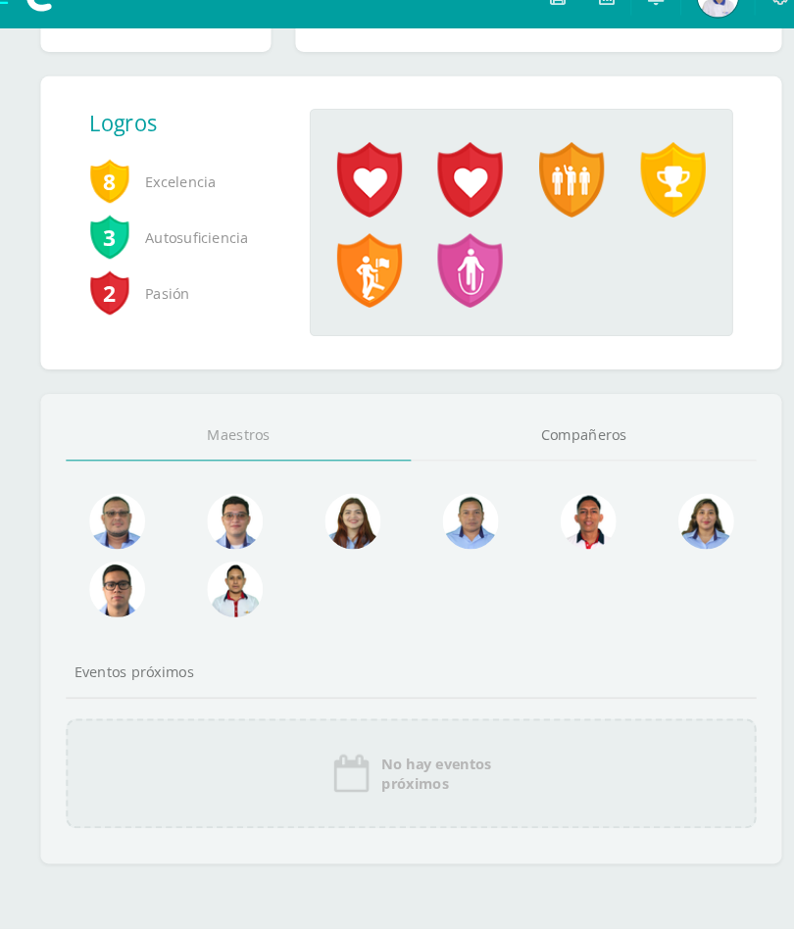
click at [579, 427] on link "Compañeros" at bounding box center [563, 452] width 333 height 50
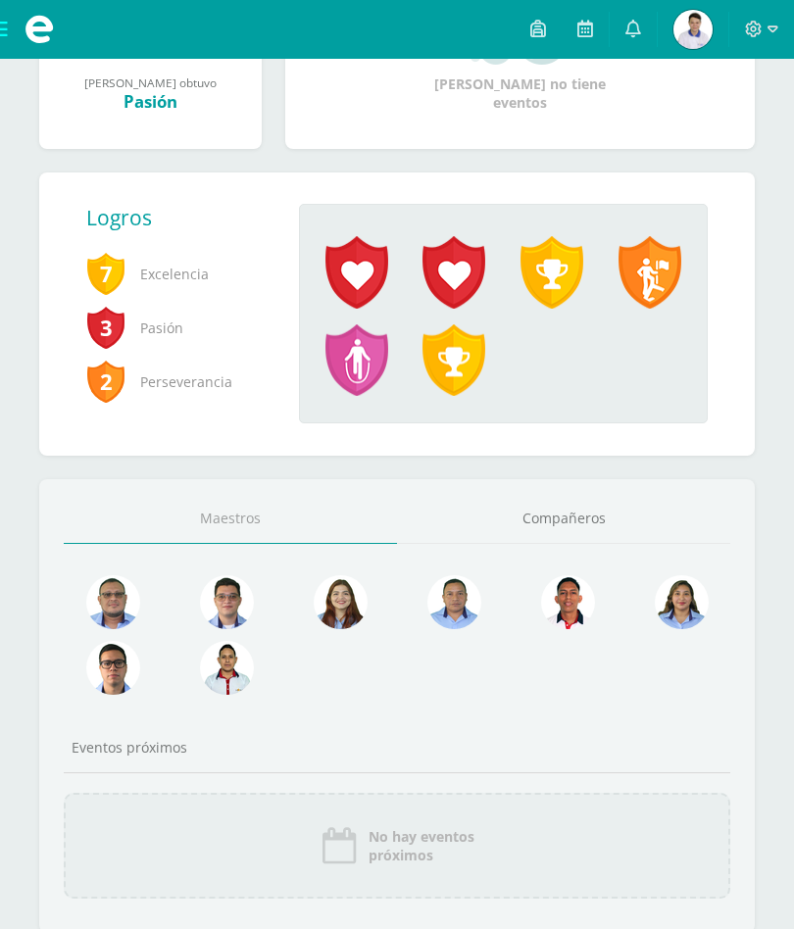
scroll to position [441, 0]
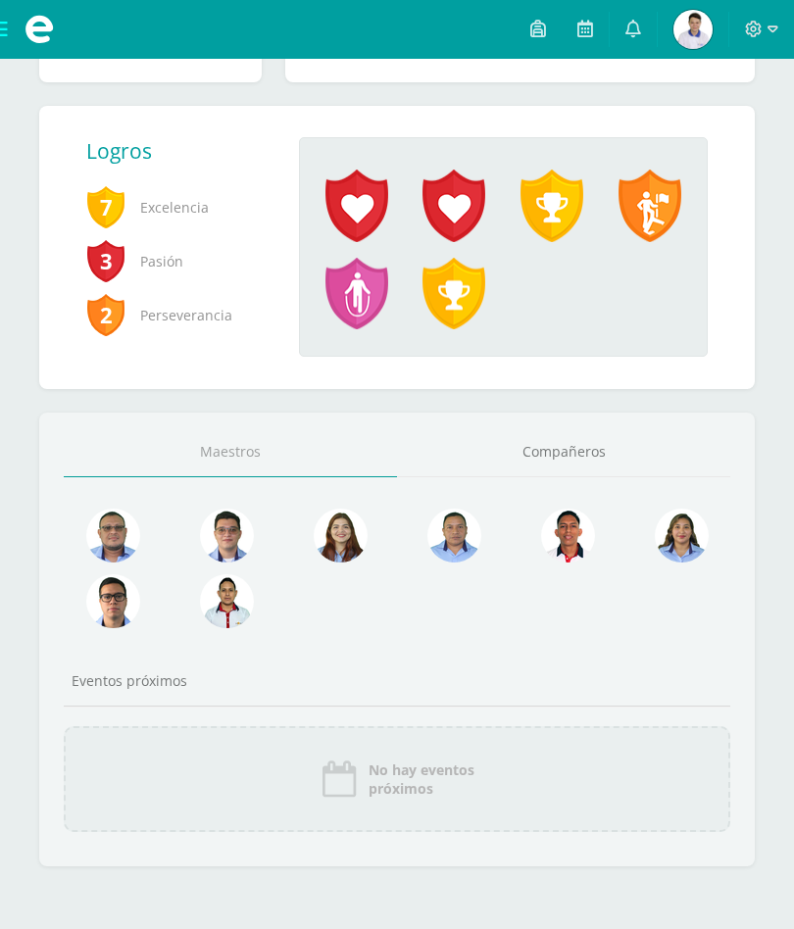
click at [604, 443] on link "Compañeros" at bounding box center [563, 452] width 333 height 50
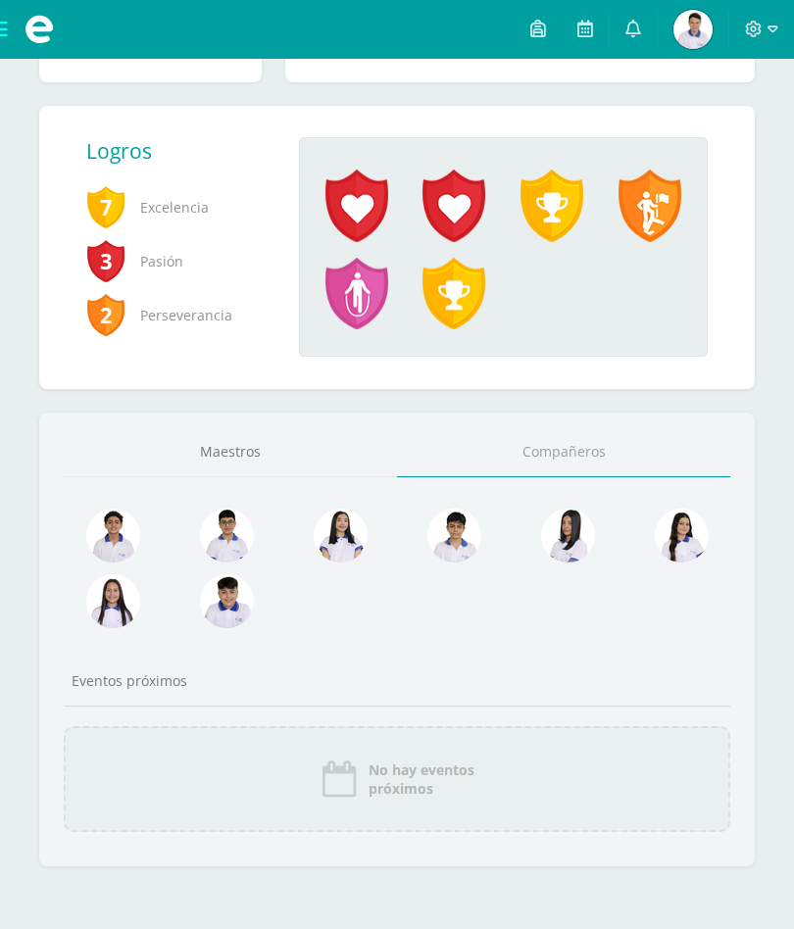
click at [462, 536] on img at bounding box center [454, 536] width 54 height 54
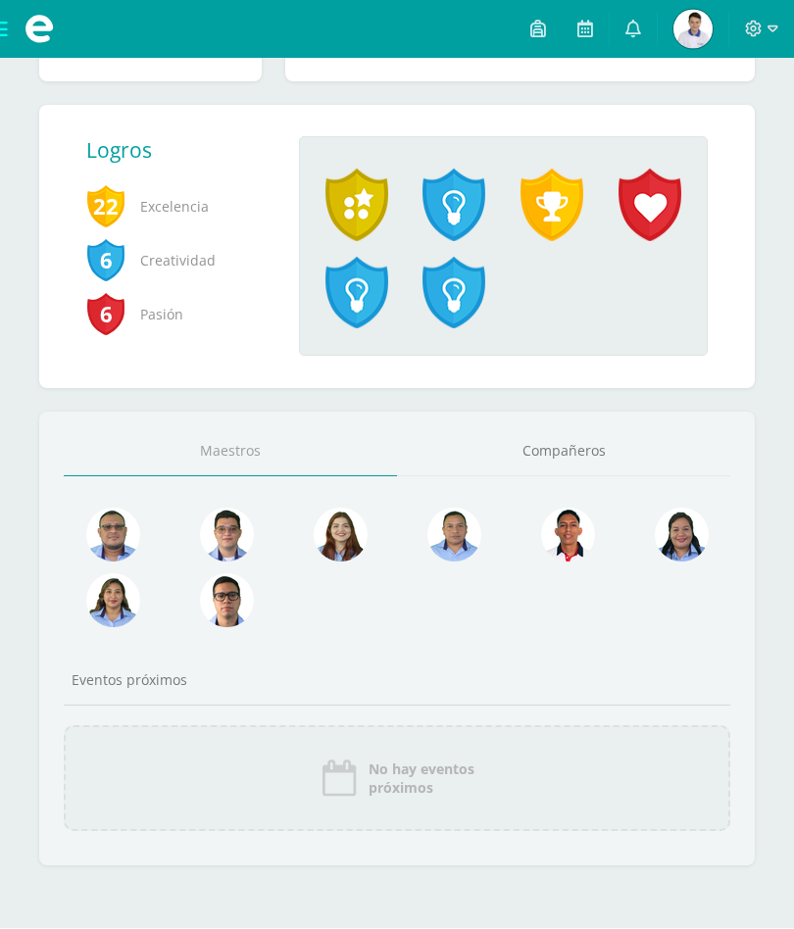
scroll to position [441, 0]
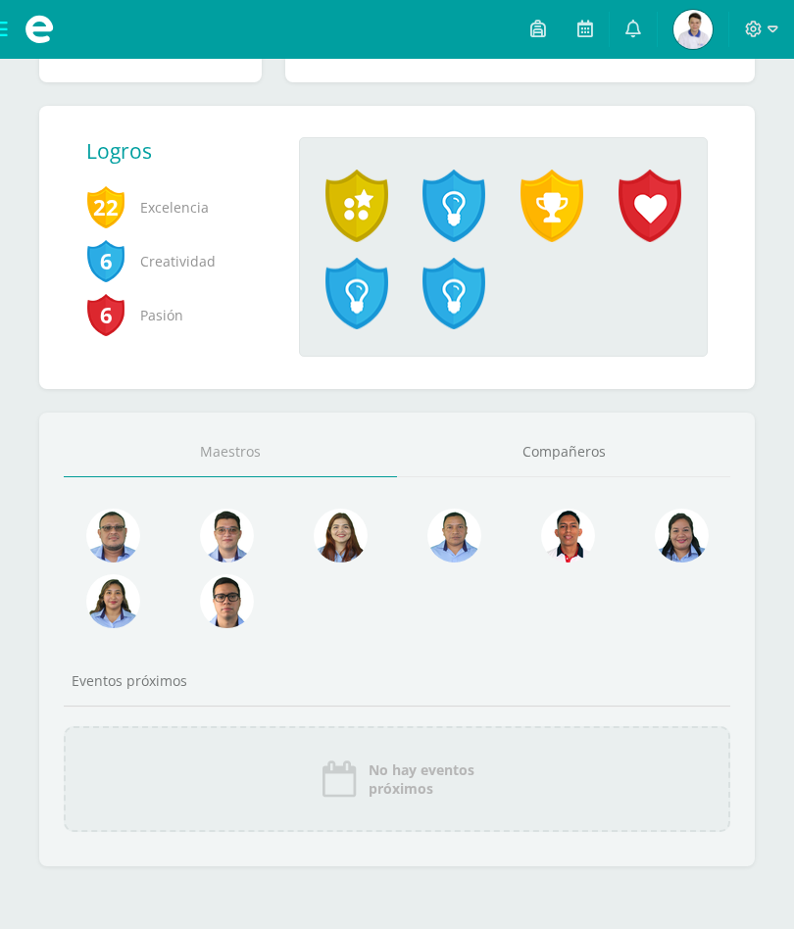
click at [583, 466] on link "Compañeros" at bounding box center [563, 452] width 333 height 50
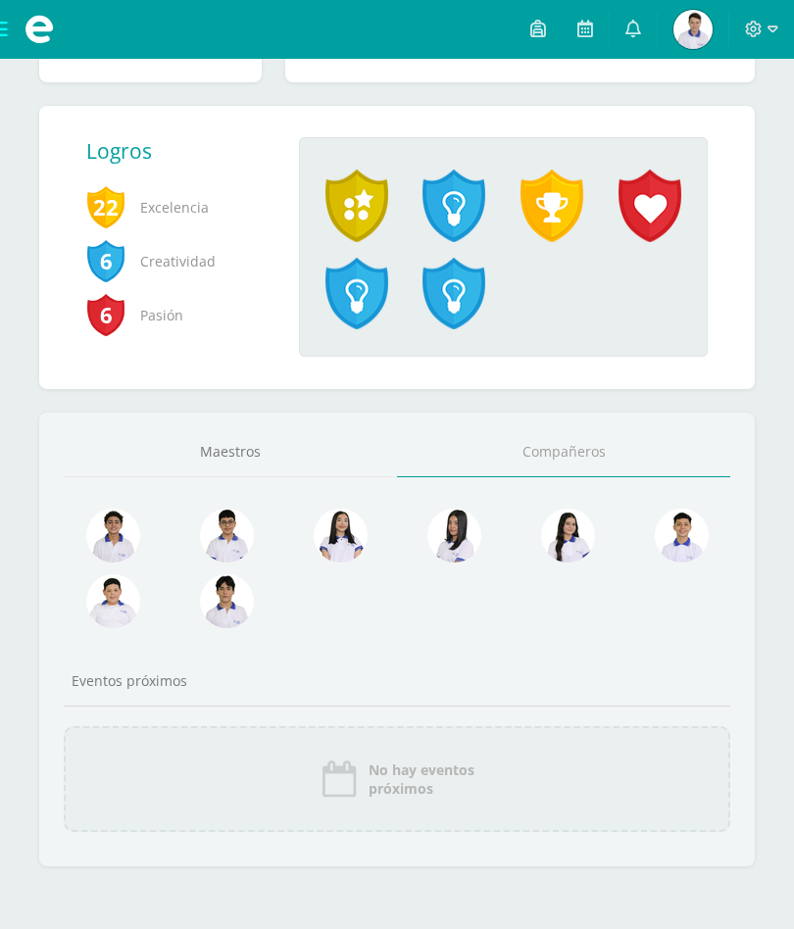
click at [123, 583] on img at bounding box center [113, 602] width 54 height 54
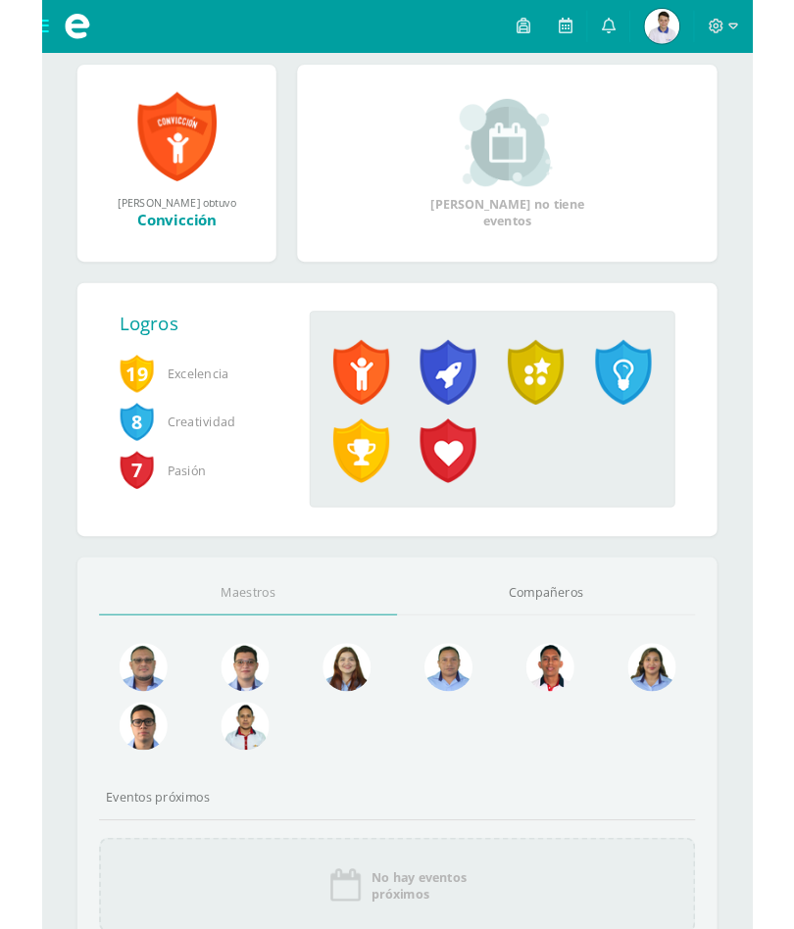
scroll to position [441, 0]
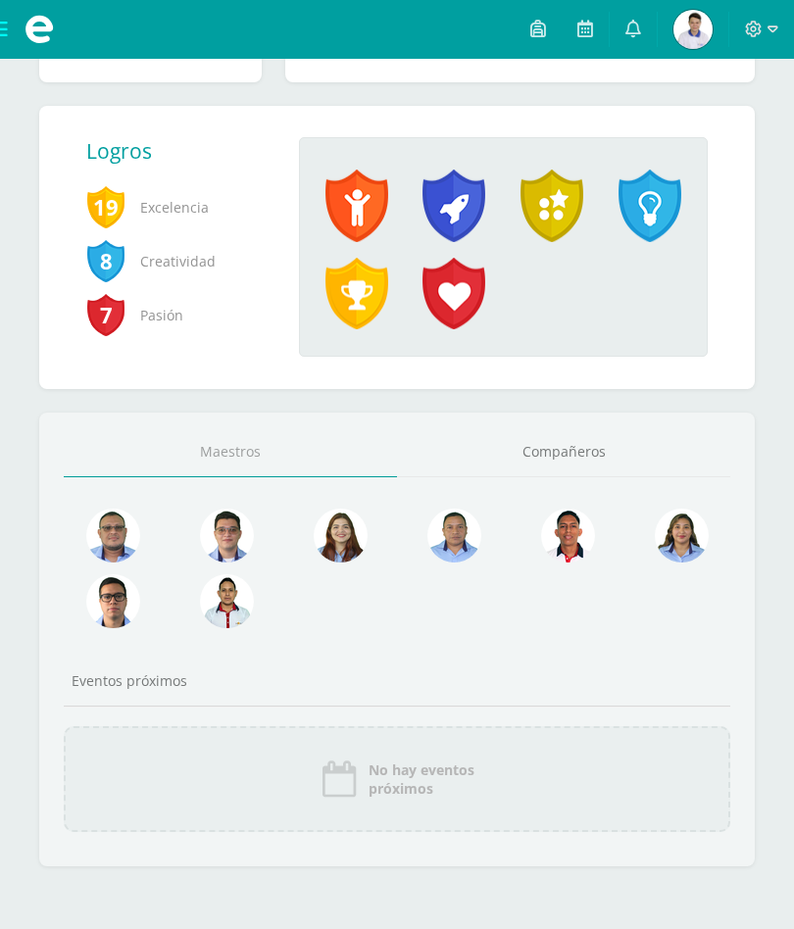
click at [572, 450] on link "Compañeros" at bounding box center [563, 452] width 333 height 50
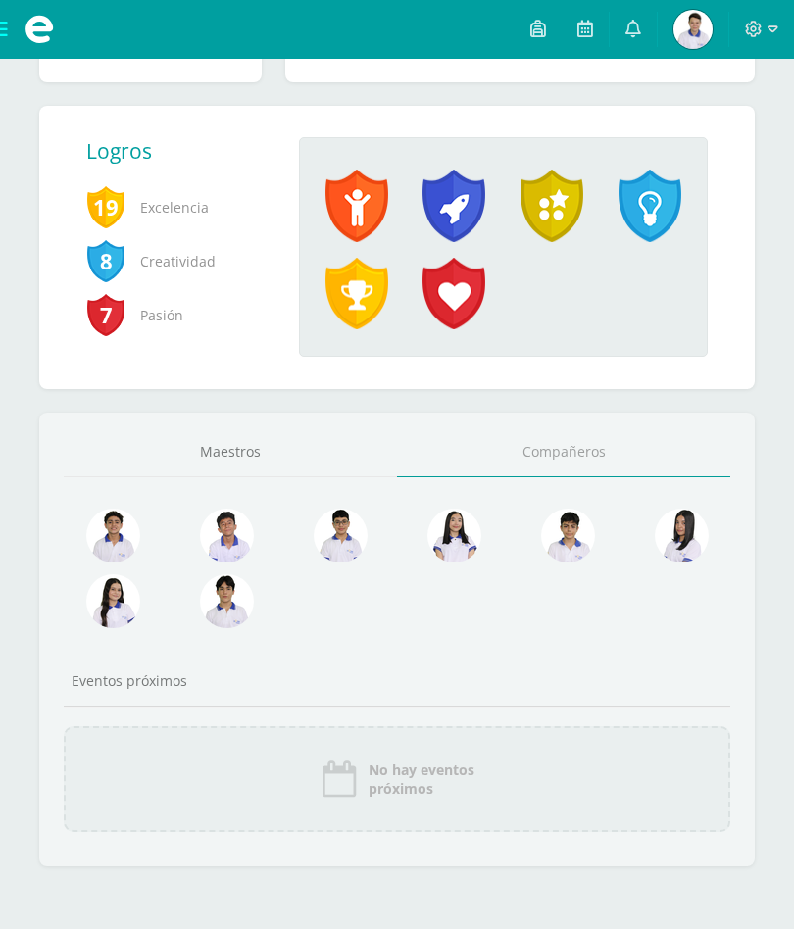
click at [231, 542] on img at bounding box center [227, 536] width 54 height 54
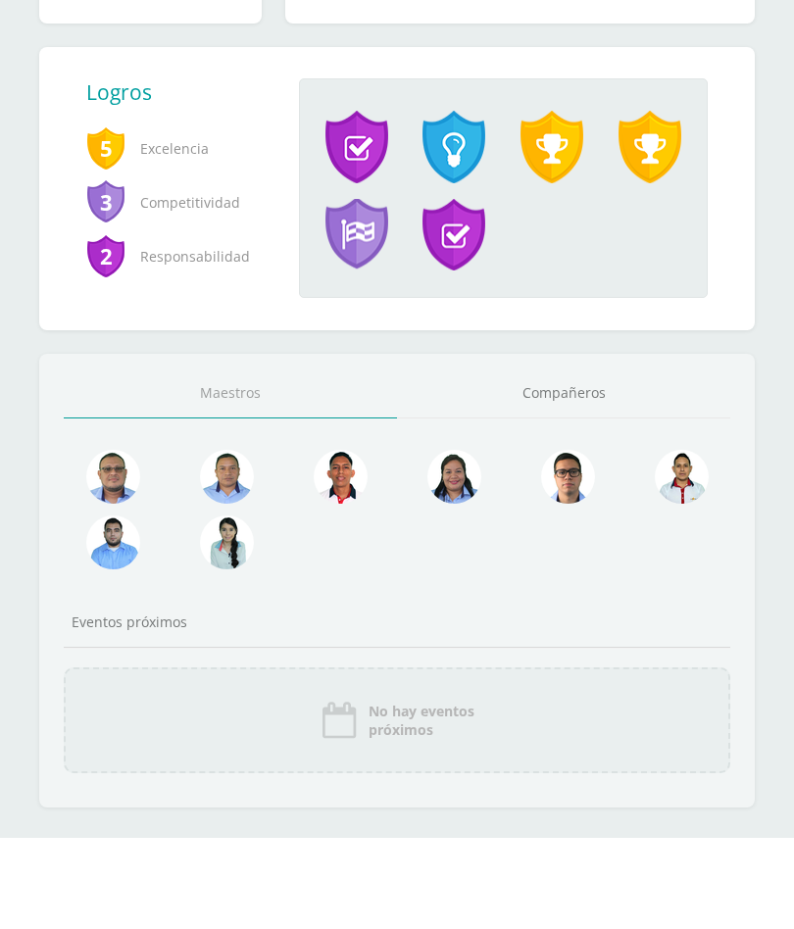
scroll to position [441, 0]
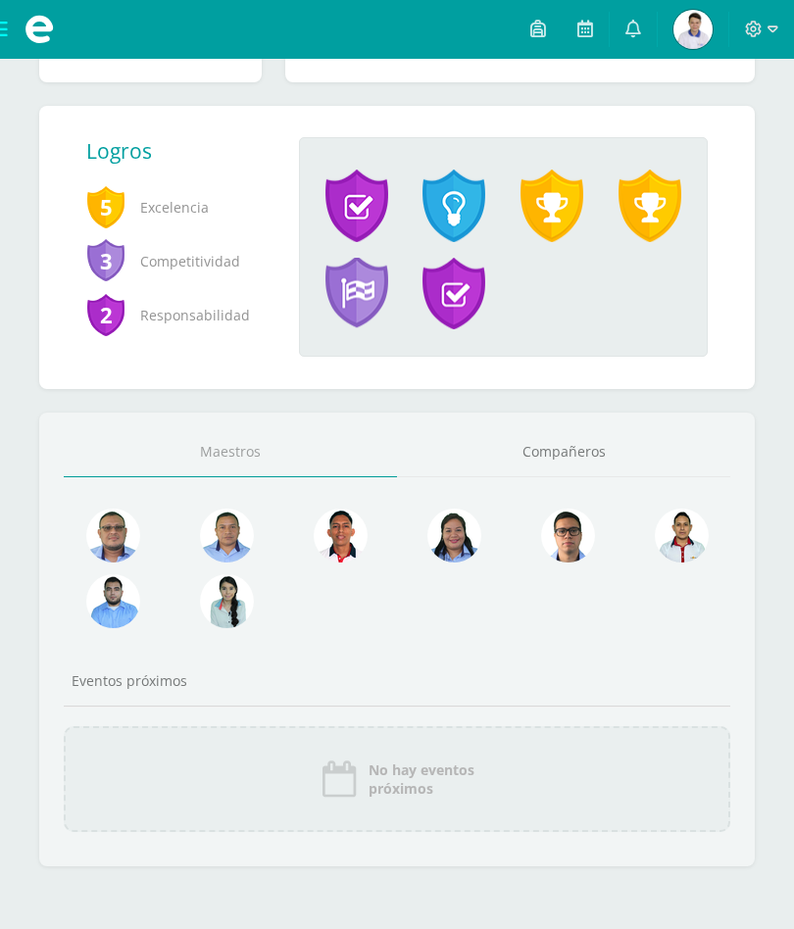
click at [593, 447] on link "Compañeros" at bounding box center [563, 452] width 333 height 50
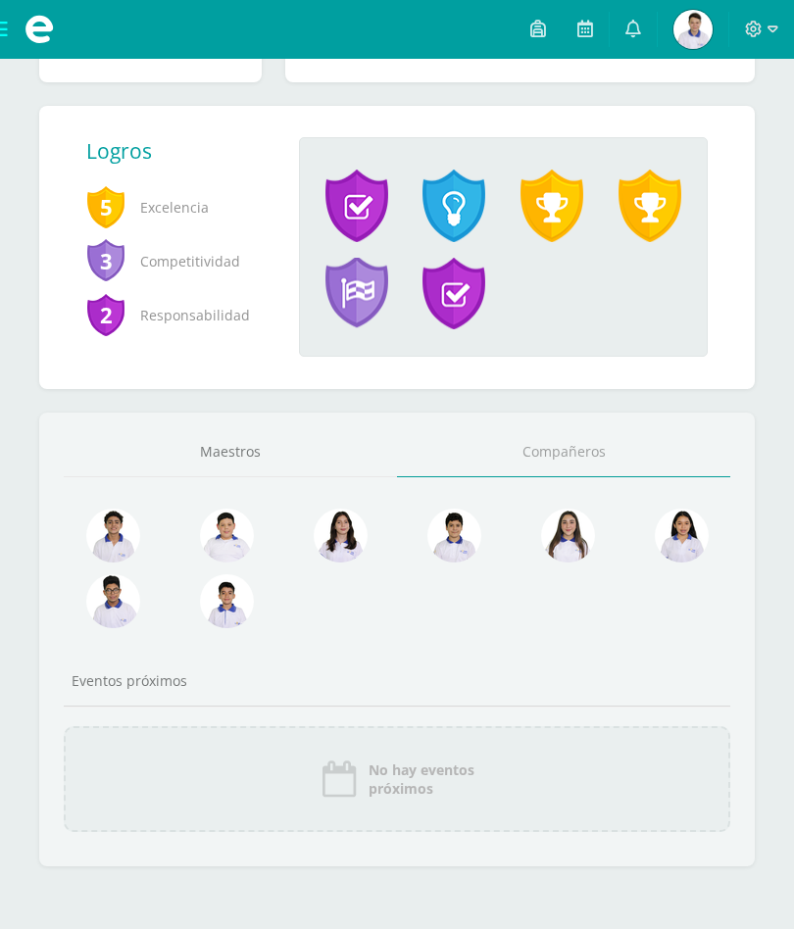
click at [560, 510] on img at bounding box center [568, 536] width 54 height 54
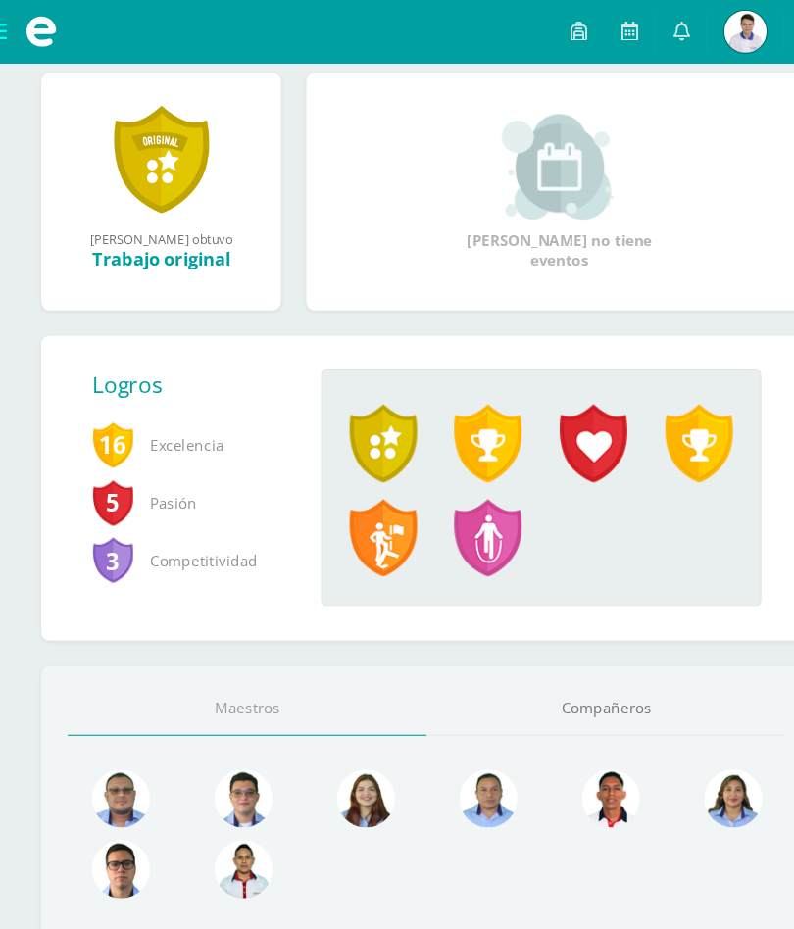
scroll to position [229, 0]
click at [127, 509] on span "Competitividad" at bounding box center [176, 521] width 181 height 54
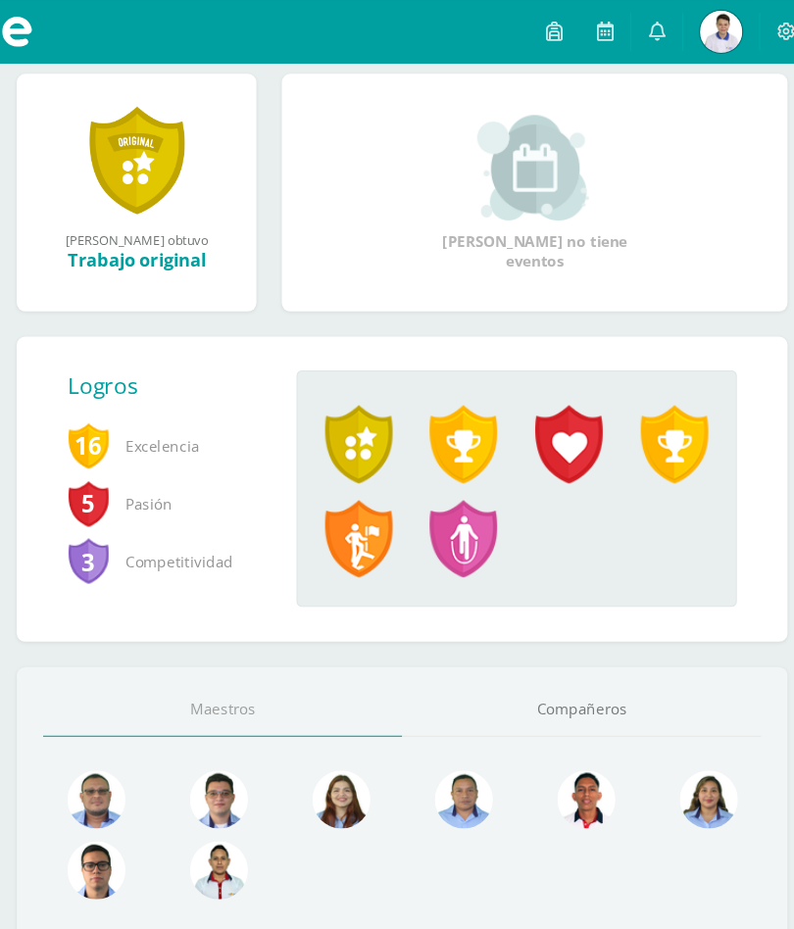
click at [86, 490] on span "5" at bounding box center [105, 467] width 39 height 45
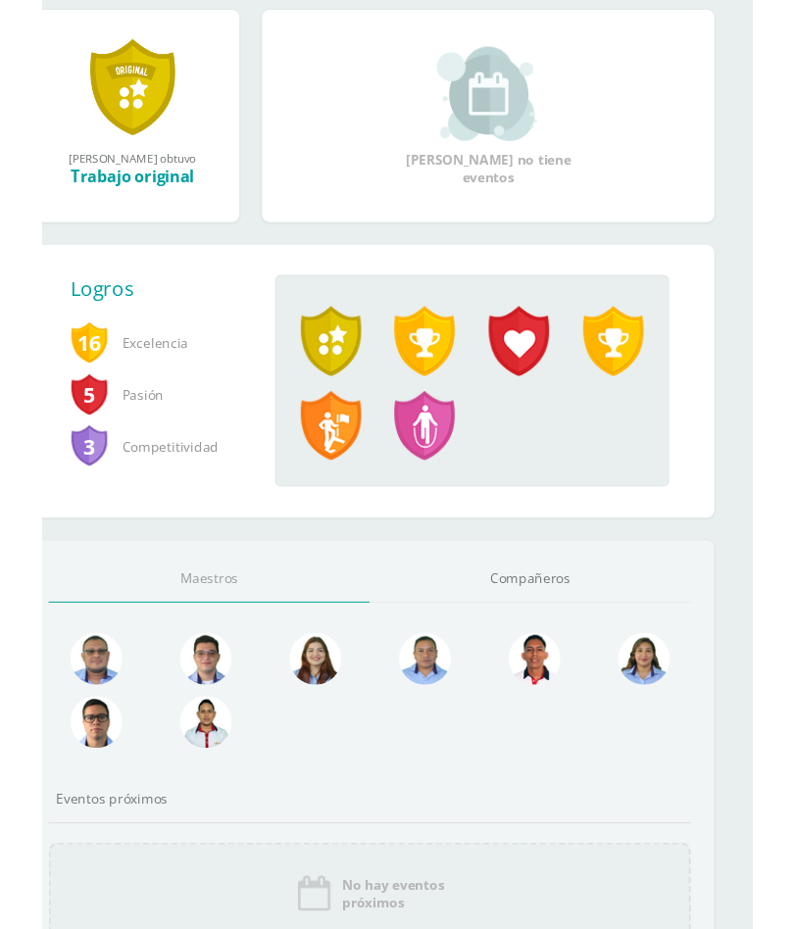
scroll to position [0, 0]
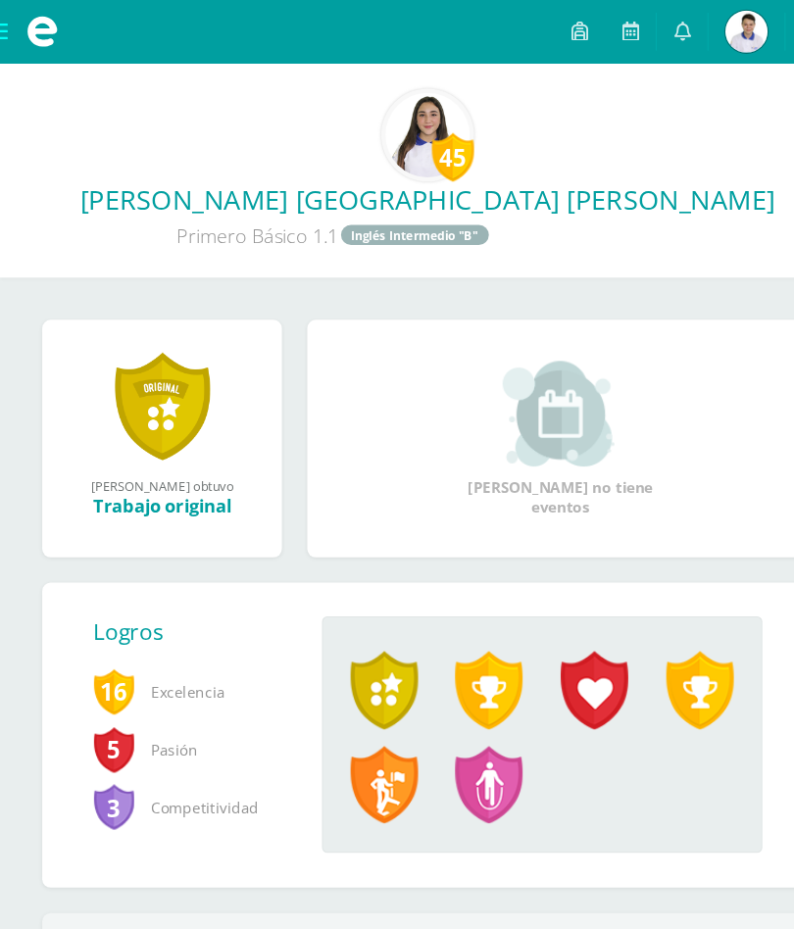
click at [155, 382] on link at bounding box center [151, 377] width 88 height 102
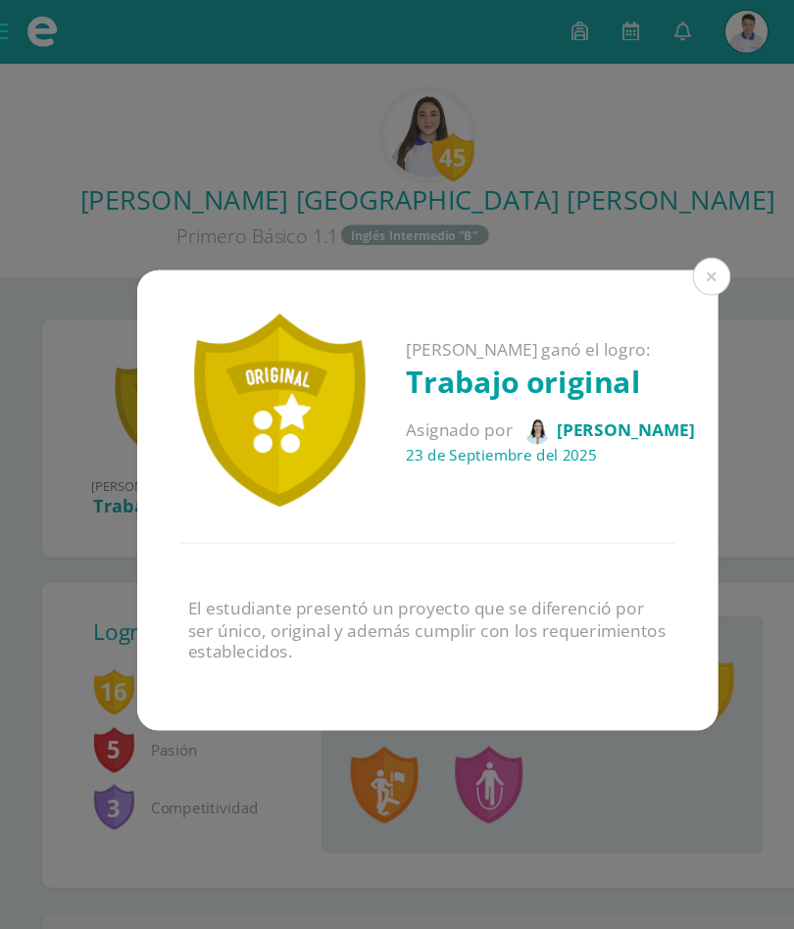
click at [644, 272] on button at bounding box center [660, 256] width 35 height 35
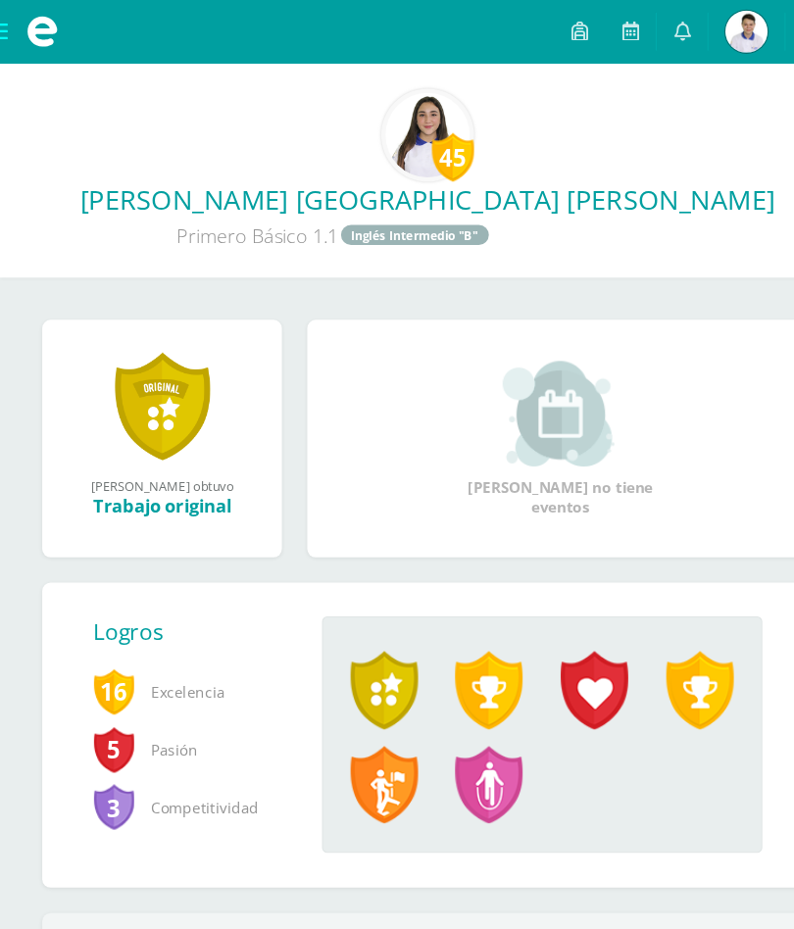
click at [659, 263] on div "Karla Victoria ganó el logro: Trabajo original Asignado por Luz Vidal 23 de Sep…" at bounding box center [397, 465] width 782 height 428
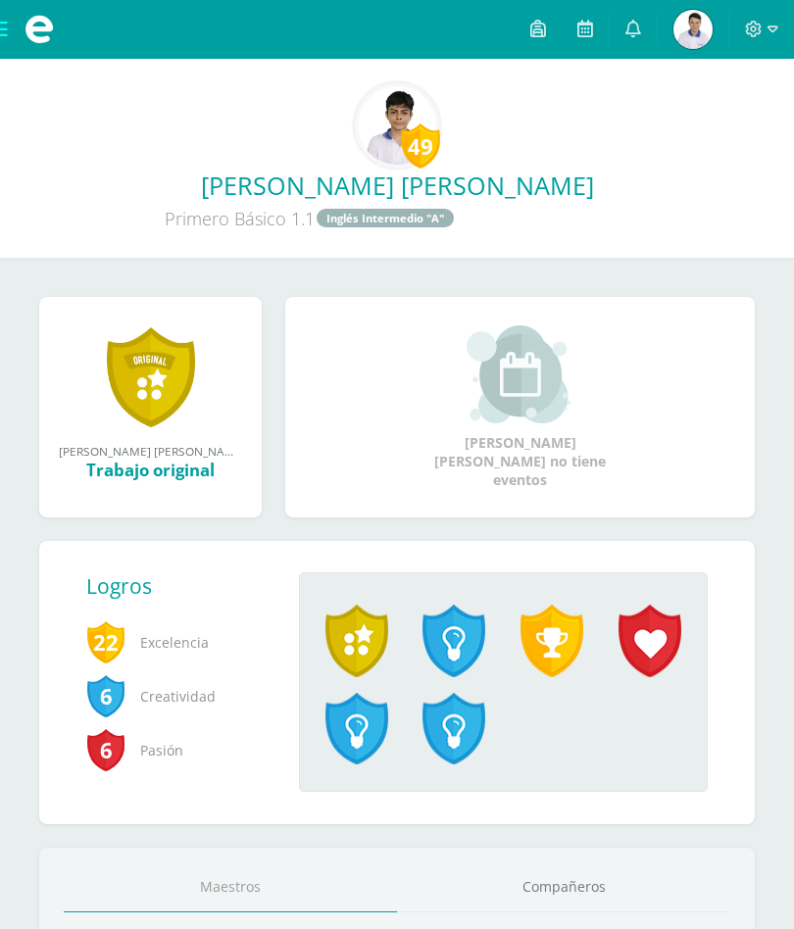
scroll to position [441, 0]
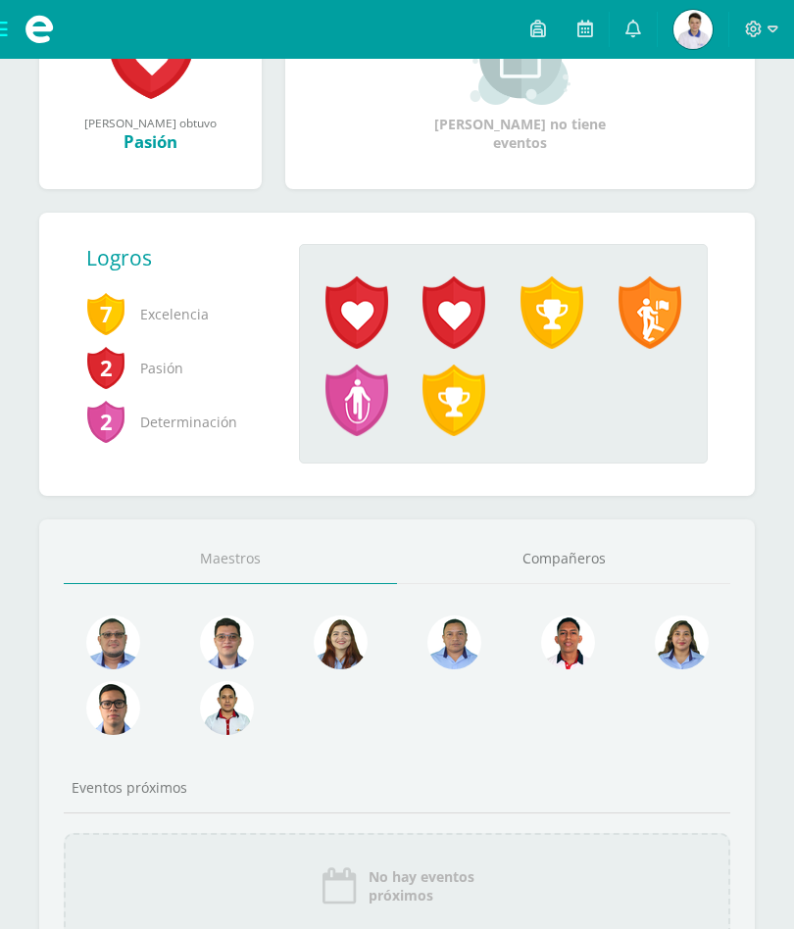
scroll to position [531, 0]
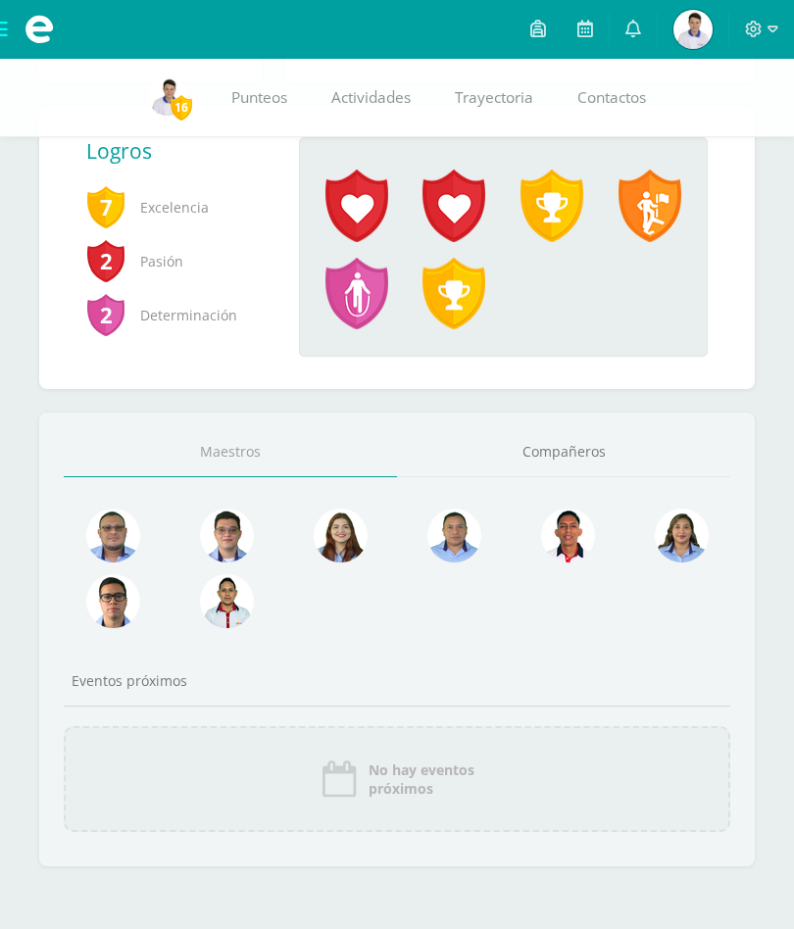
click at [520, 451] on link "Compañeros" at bounding box center [563, 452] width 333 height 50
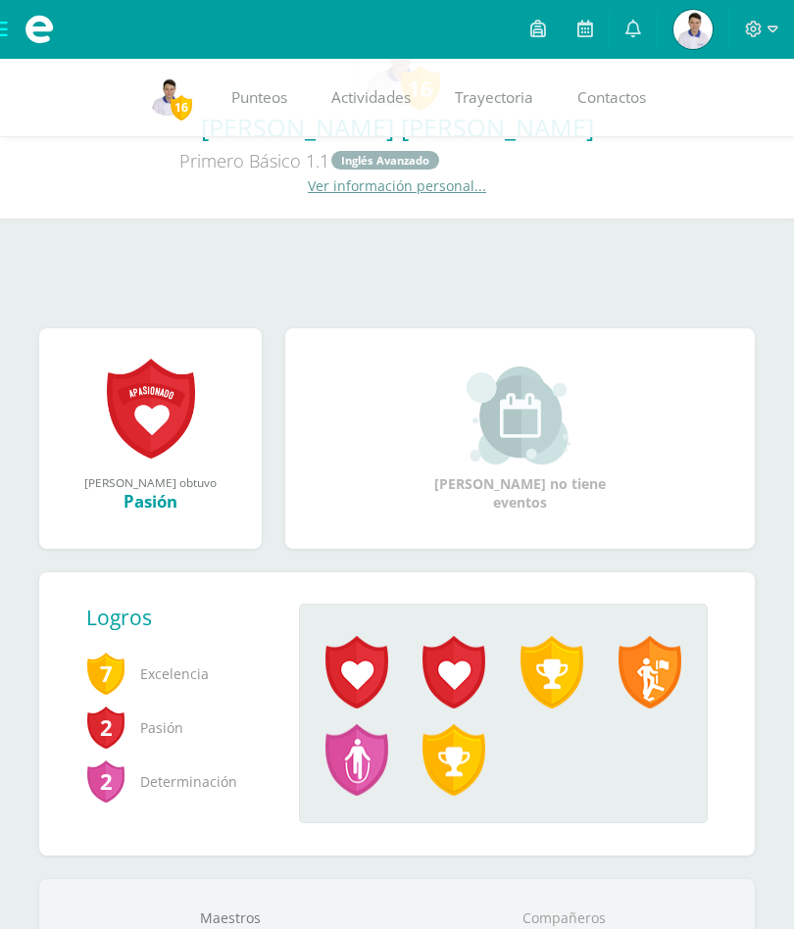
scroll to position [0, 0]
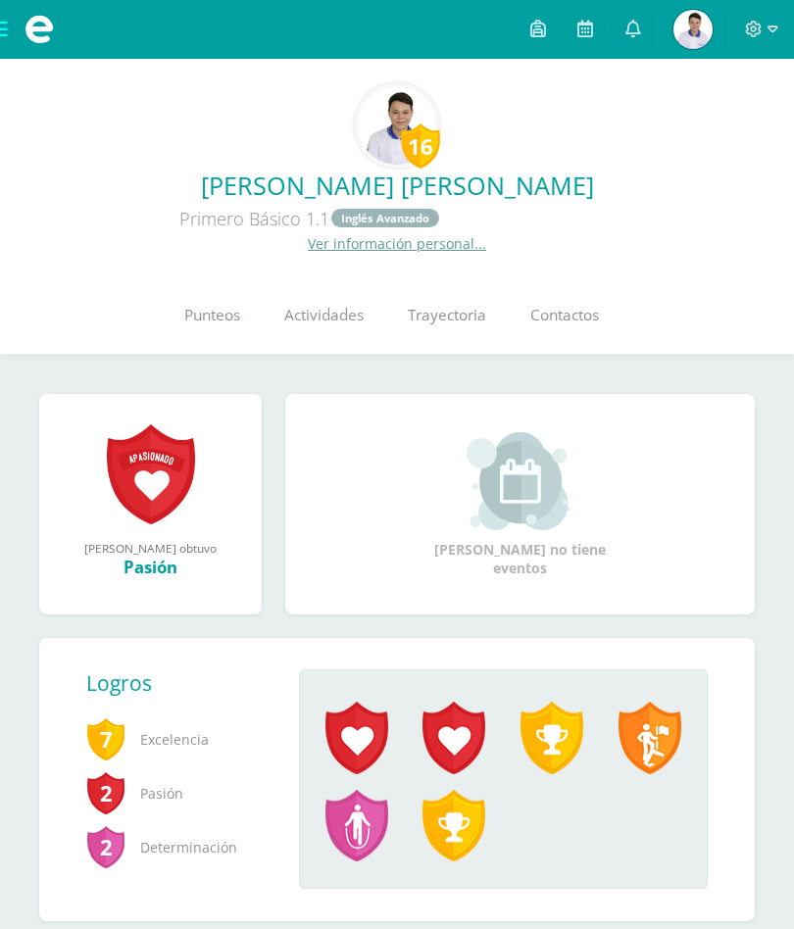
click at [209, 323] on span "Punteos" at bounding box center [212, 316] width 56 height 21
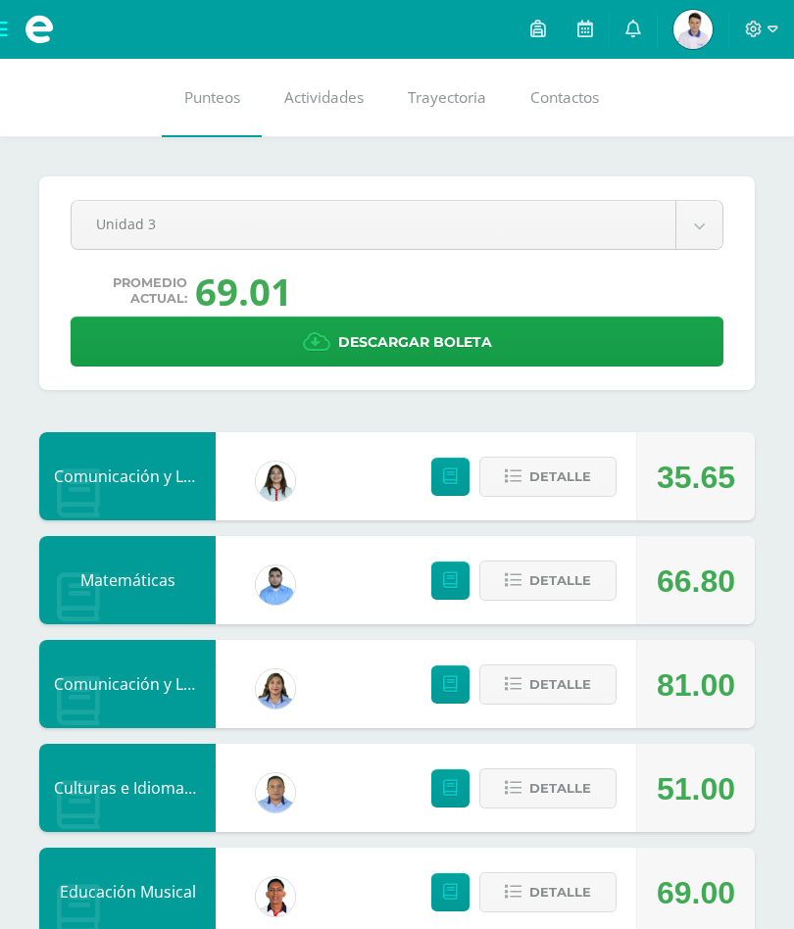
click at [696, 42] on img at bounding box center [693, 29] width 39 height 39
click at [370, 366] on span "Descargar boleta" at bounding box center [415, 343] width 154 height 48
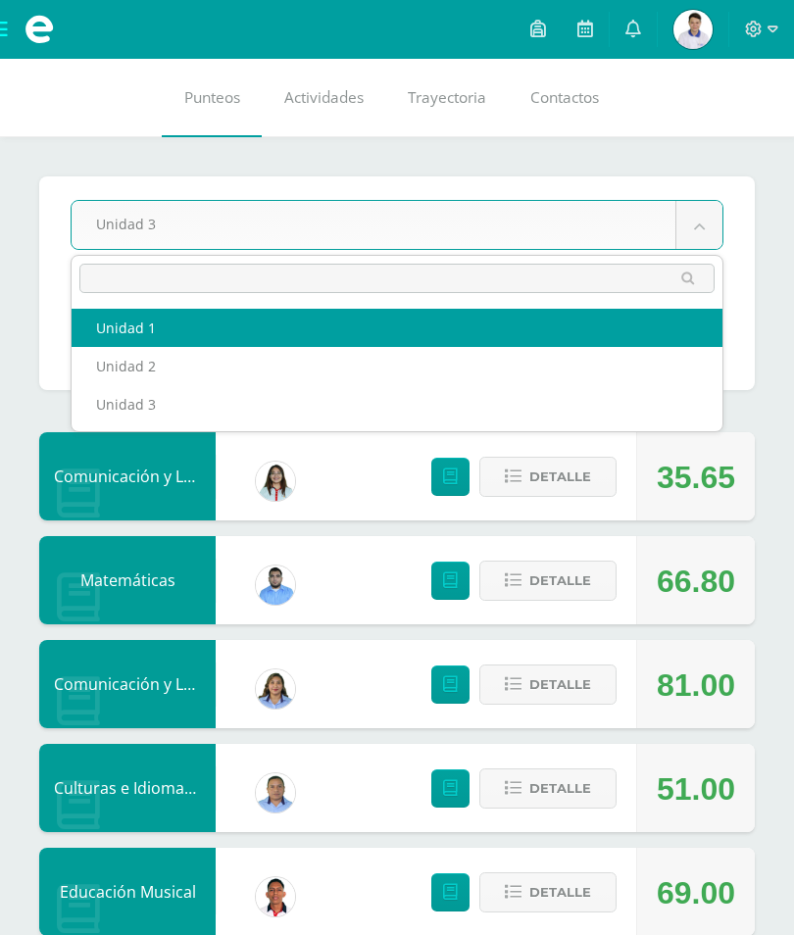
select select "Unidad 1"
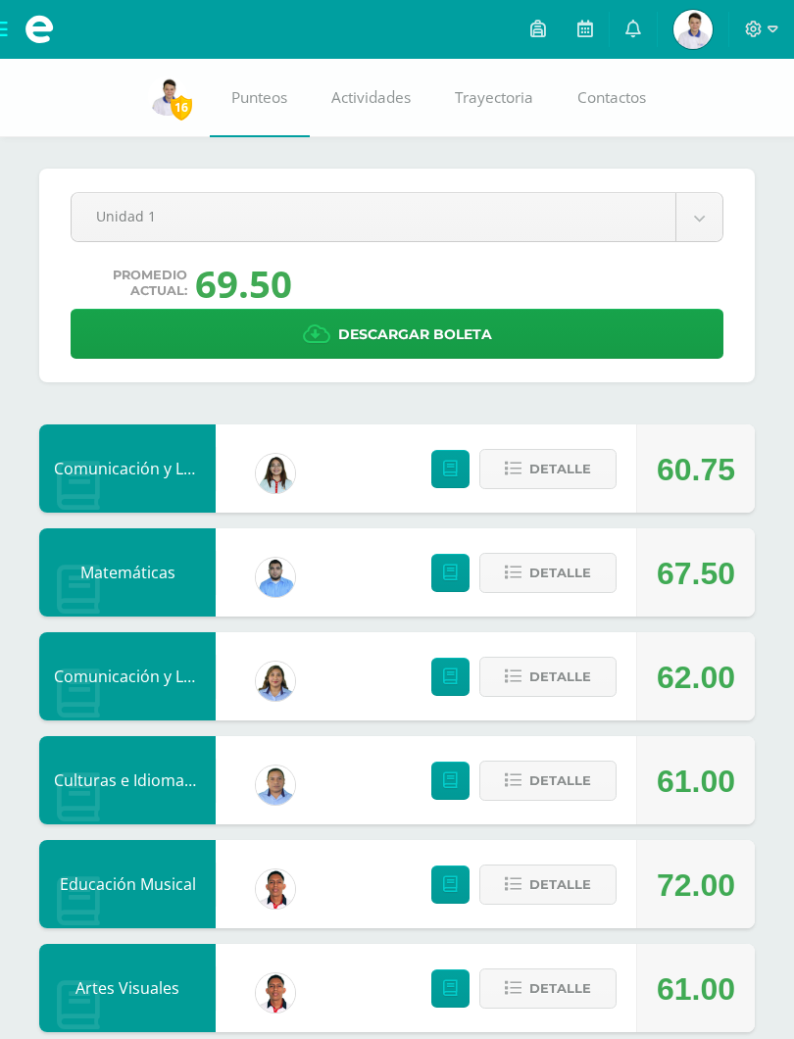
scroll to position [18, 0]
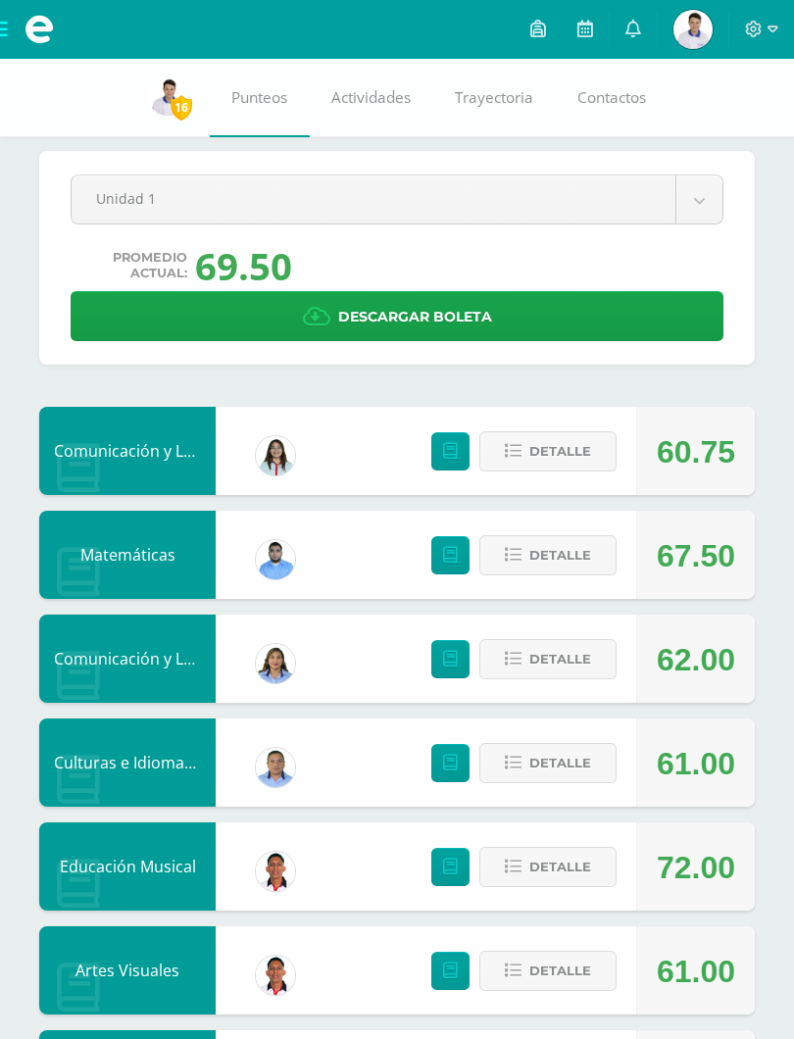
click at [687, 191] on body "Mis cursos Archivos Cerrar panel Artes Visuales Primero Básico "1.1" Ciencias N…" at bounding box center [397, 1037] width 794 height 2111
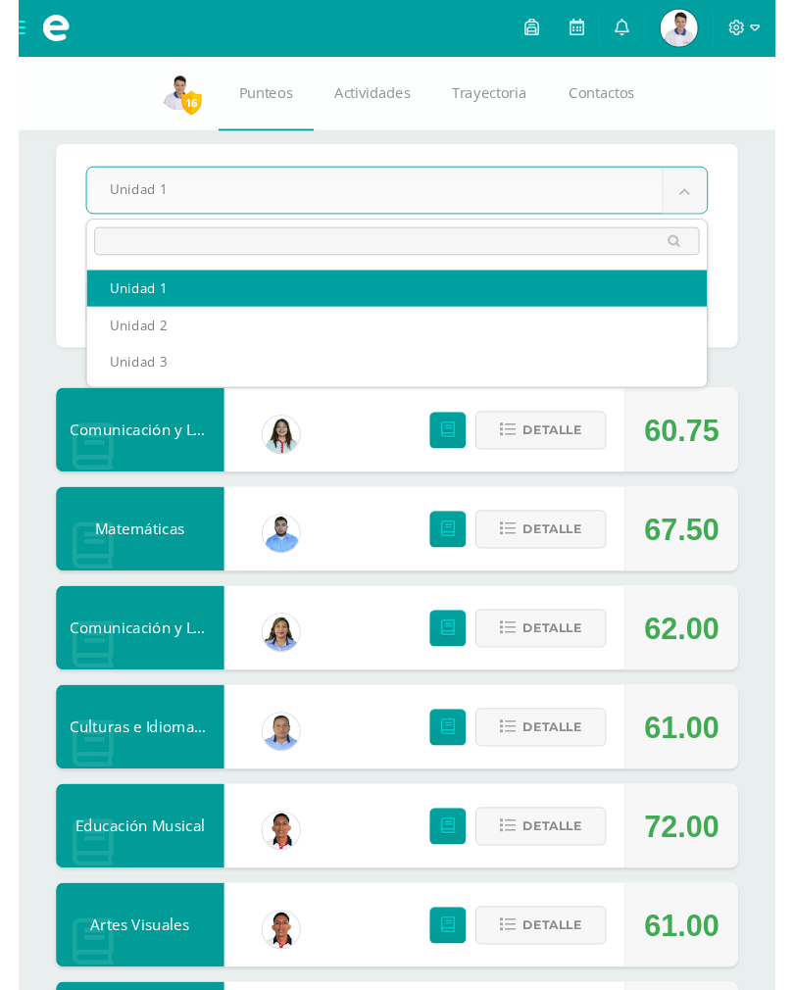
scroll to position [17, 0]
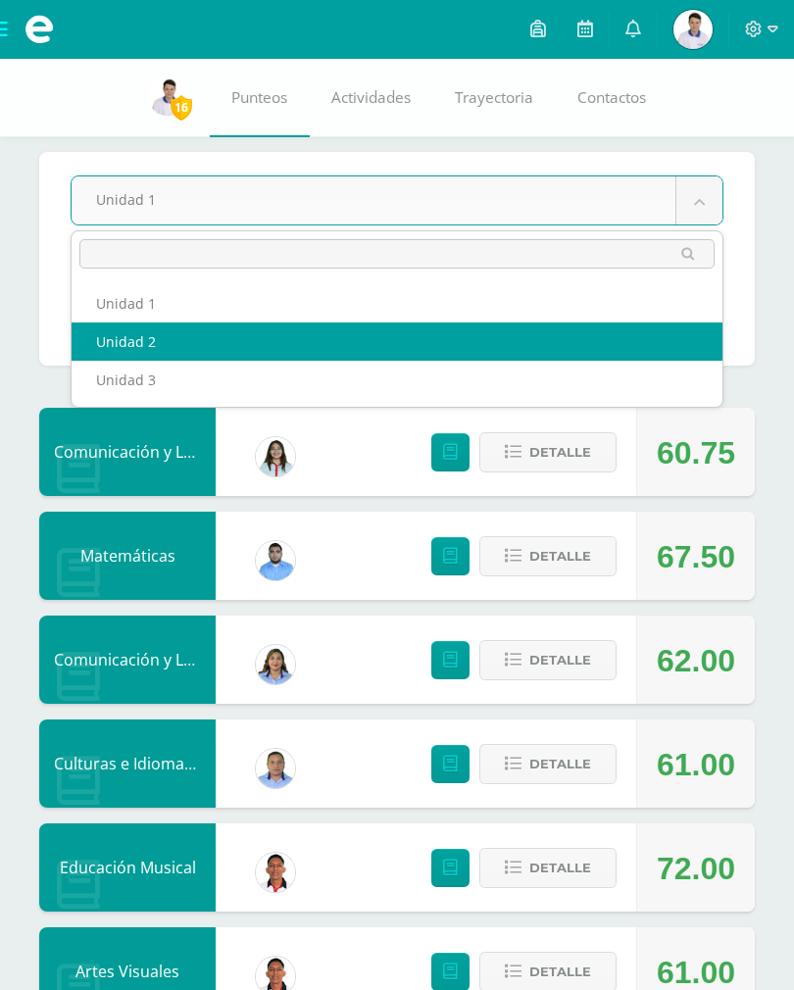
select select "Unidad 2"
